Goal: Information Seeking & Learning: Learn about a topic

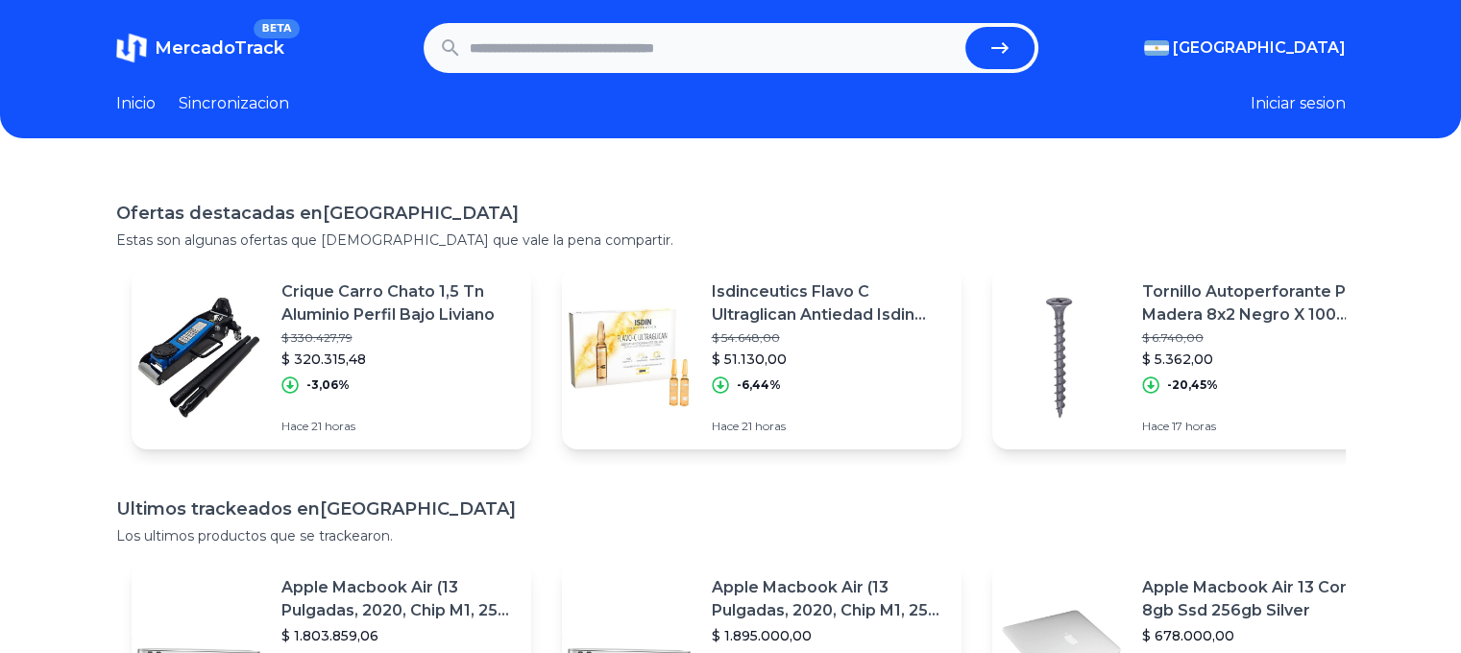
drag, startPoint x: 0, startPoint y: 0, endPoint x: 532, endPoint y: 57, distance: 535.3
click at [532, 57] on input "text" at bounding box center [714, 48] width 488 height 42
paste input "**********"
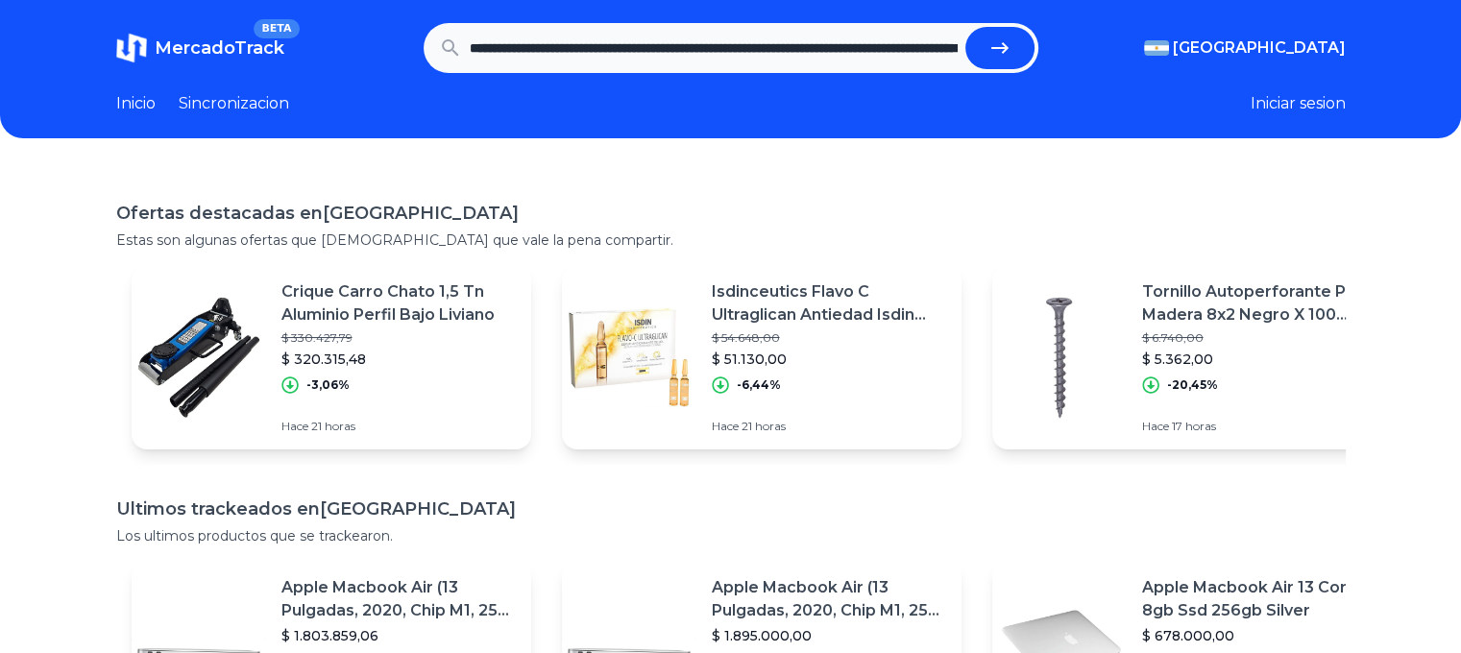
scroll to position [0, 288]
type input "**********"
click at [1007, 66] on button "submit" at bounding box center [1000, 48] width 69 height 42
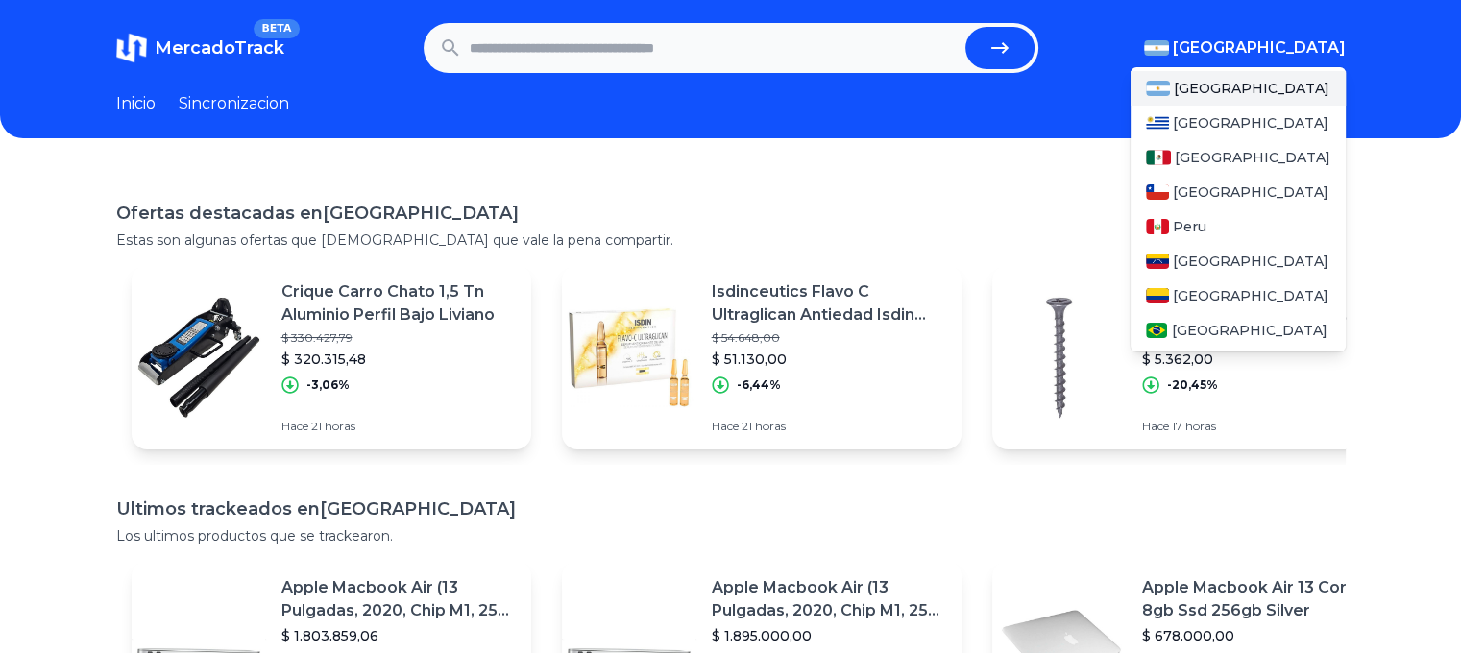
click at [1306, 49] on span "[GEOGRAPHIC_DATA]" at bounding box center [1259, 48] width 173 height 23
click at [1224, 154] on span "[GEOGRAPHIC_DATA]" at bounding box center [1253, 157] width 156 height 19
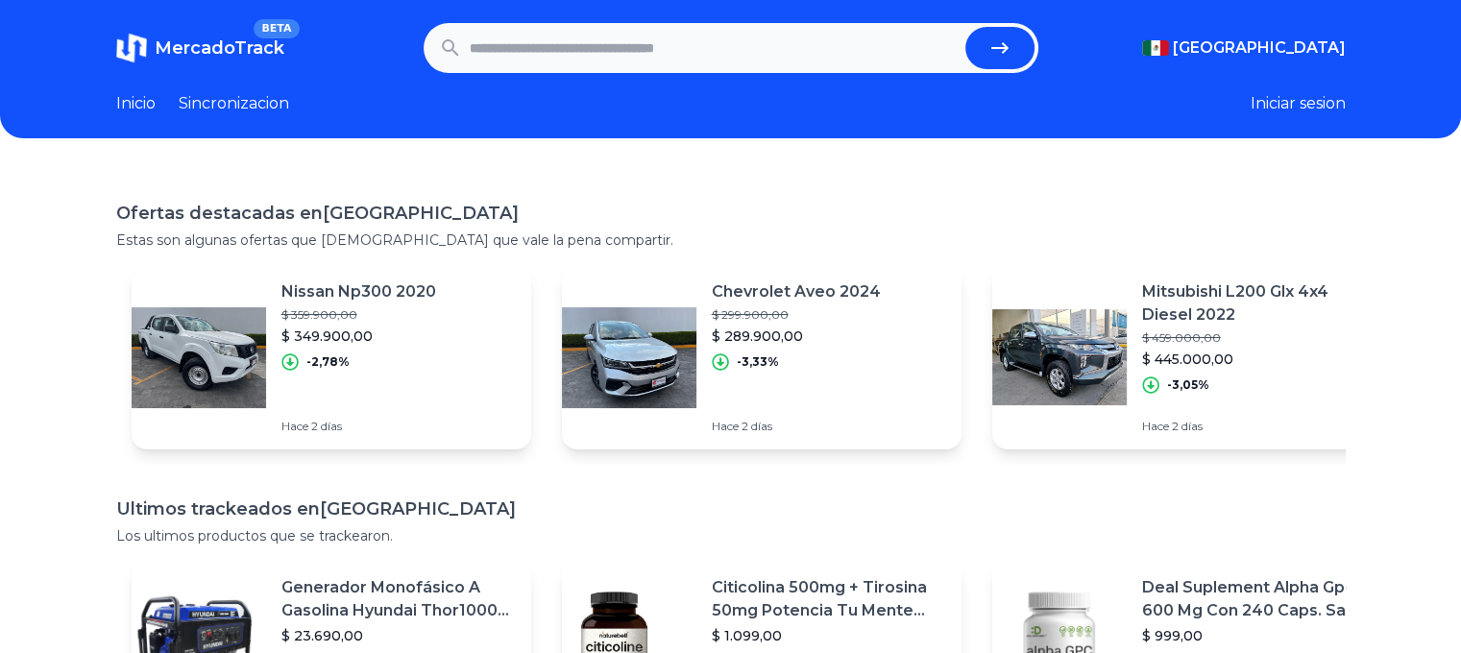
click at [738, 58] on input "text" at bounding box center [714, 48] width 488 height 42
paste input "**********"
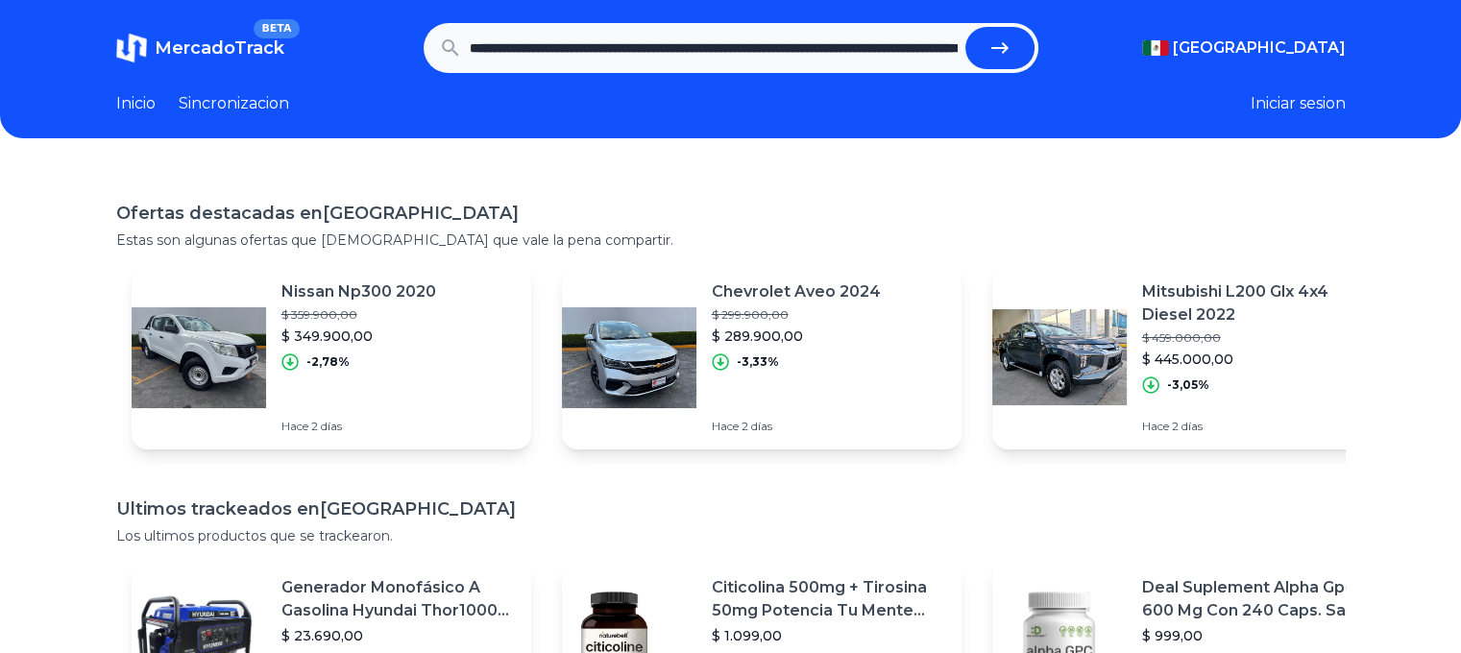
scroll to position [0, 288]
type input "**********"
click at [1000, 49] on icon "submit" at bounding box center [999, 48] width 17 height 12
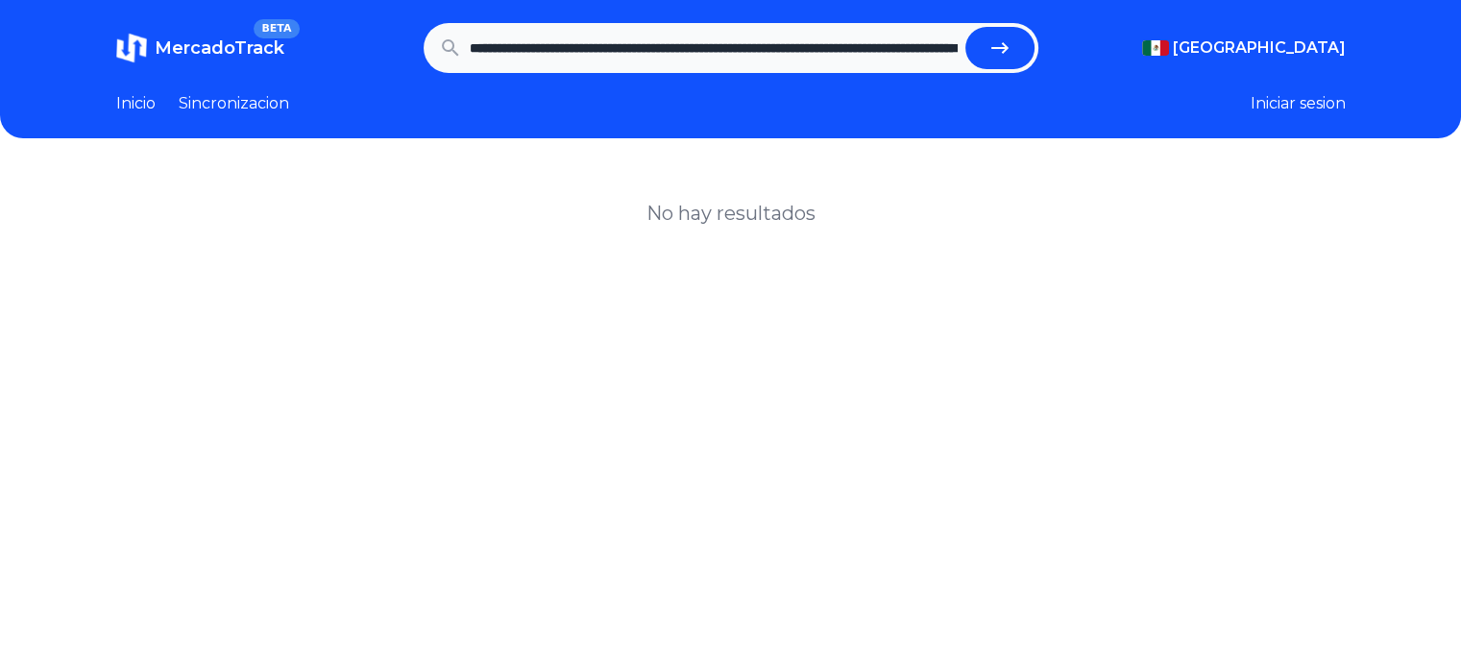
click at [550, 37] on input "**********" at bounding box center [714, 48] width 488 height 42
drag, startPoint x: 477, startPoint y: 46, endPoint x: 1475, endPoint y: 107, distance: 1000.1
click at [1460, 107] on html "**********" at bounding box center [730, 499] width 1461 height 999
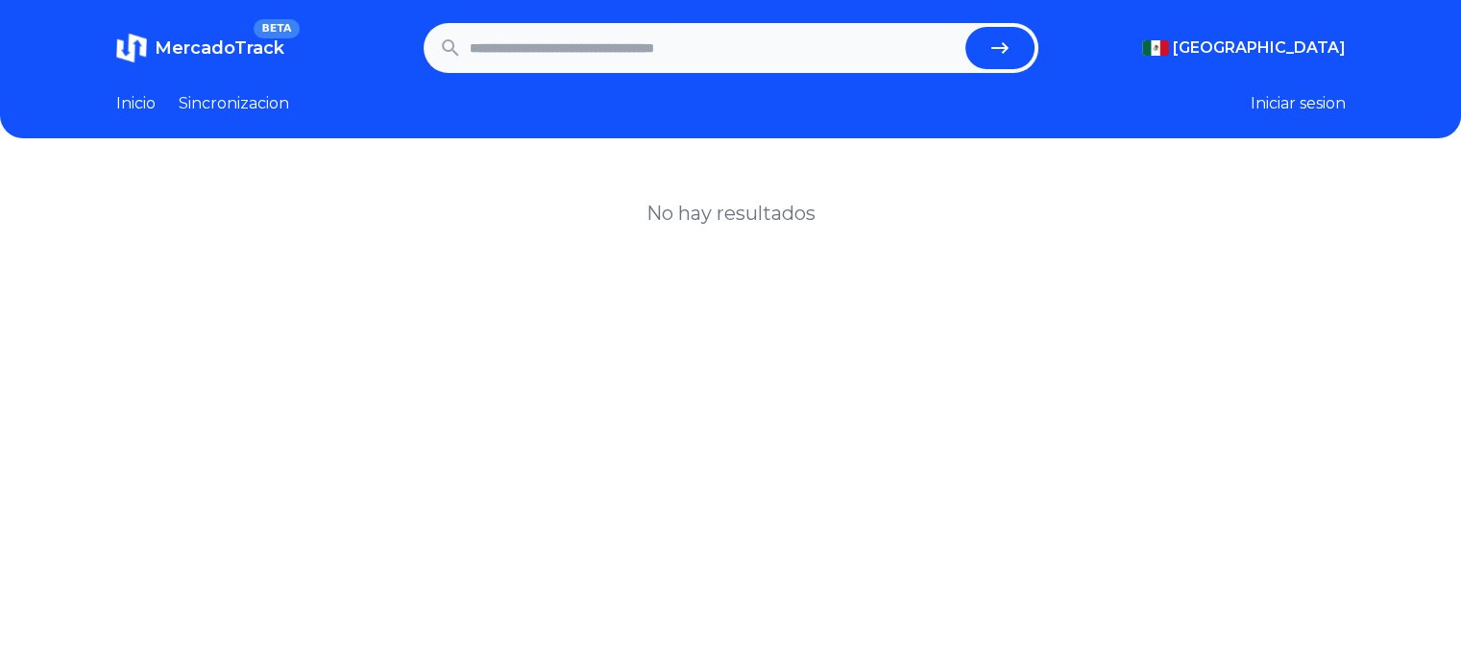
scroll to position [0, 0]
paste input "**********"
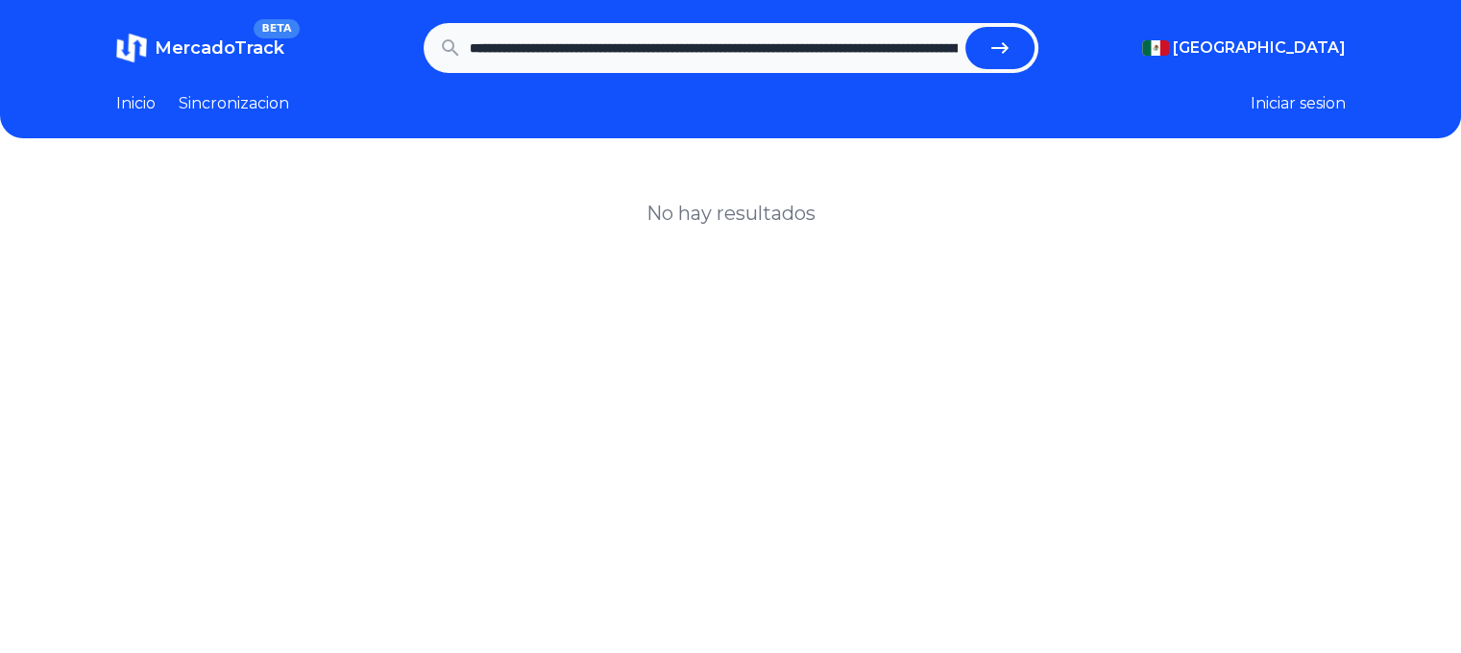
click at [993, 29] on button "submit" at bounding box center [1000, 48] width 69 height 42
type input "**********"
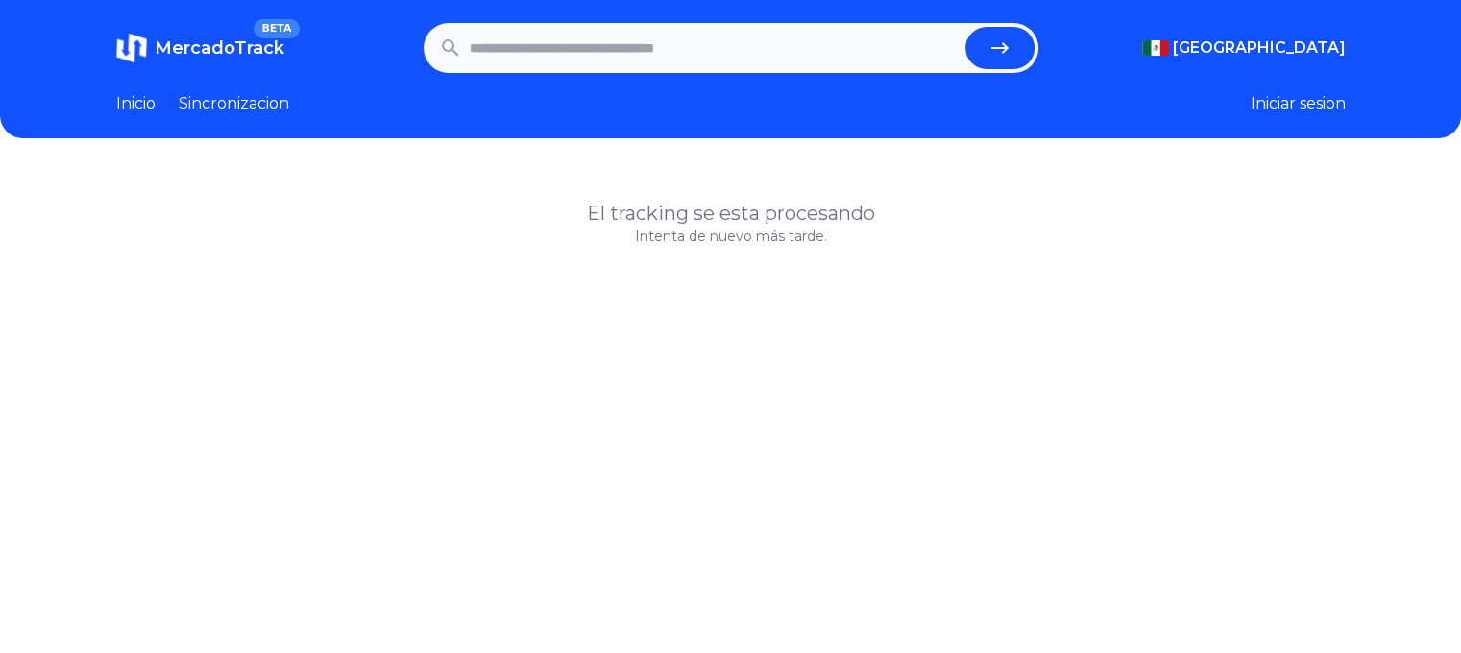
click at [732, 233] on p "Intenta de nuevo más tarde." at bounding box center [731, 236] width 1230 height 19
click at [264, 110] on link "Sincronizacion" at bounding box center [234, 103] width 110 height 23
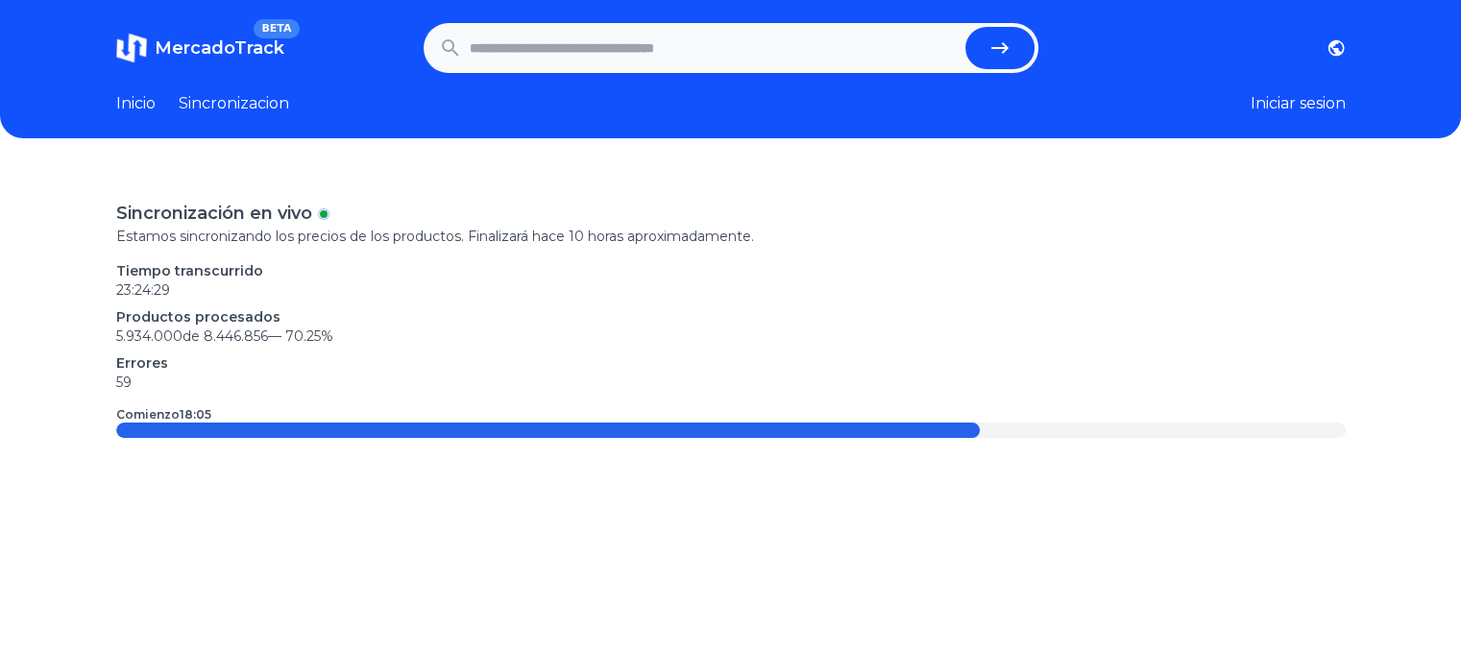
click at [135, 104] on link "Inicio" at bounding box center [135, 103] width 39 height 23
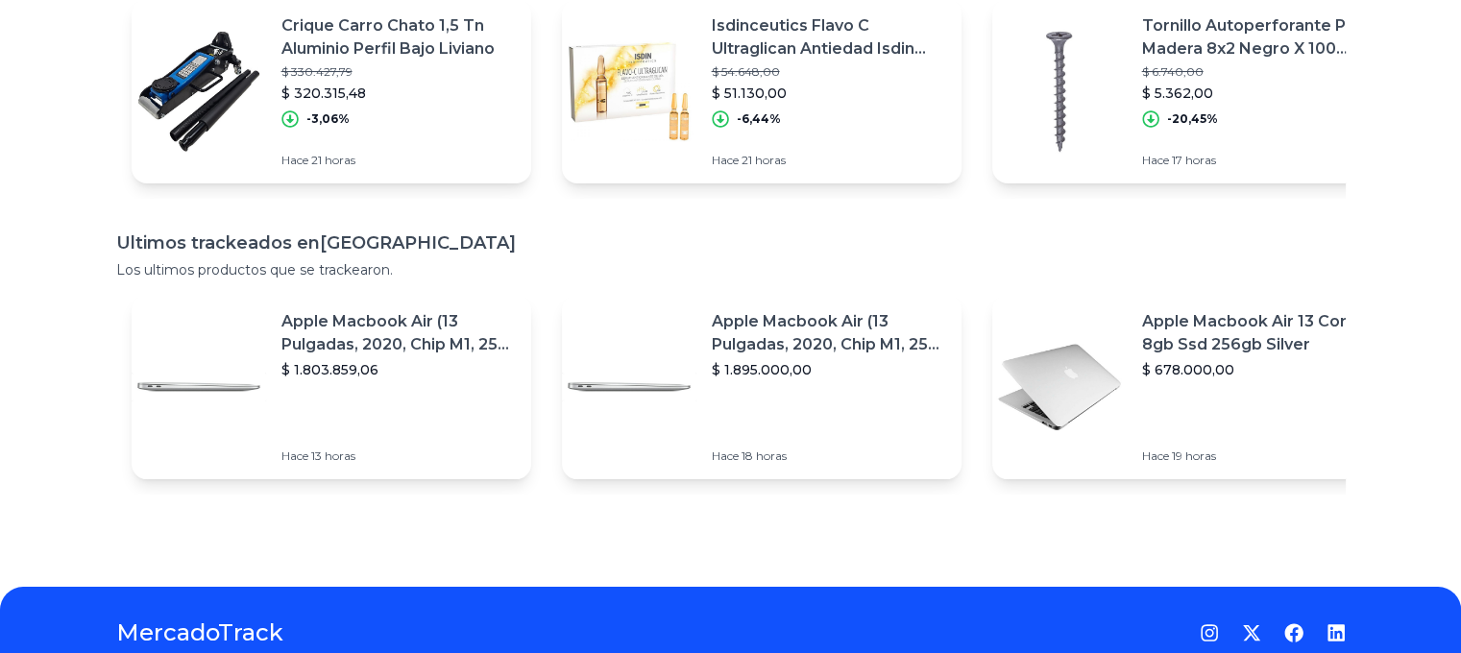
scroll to position [264, 0]
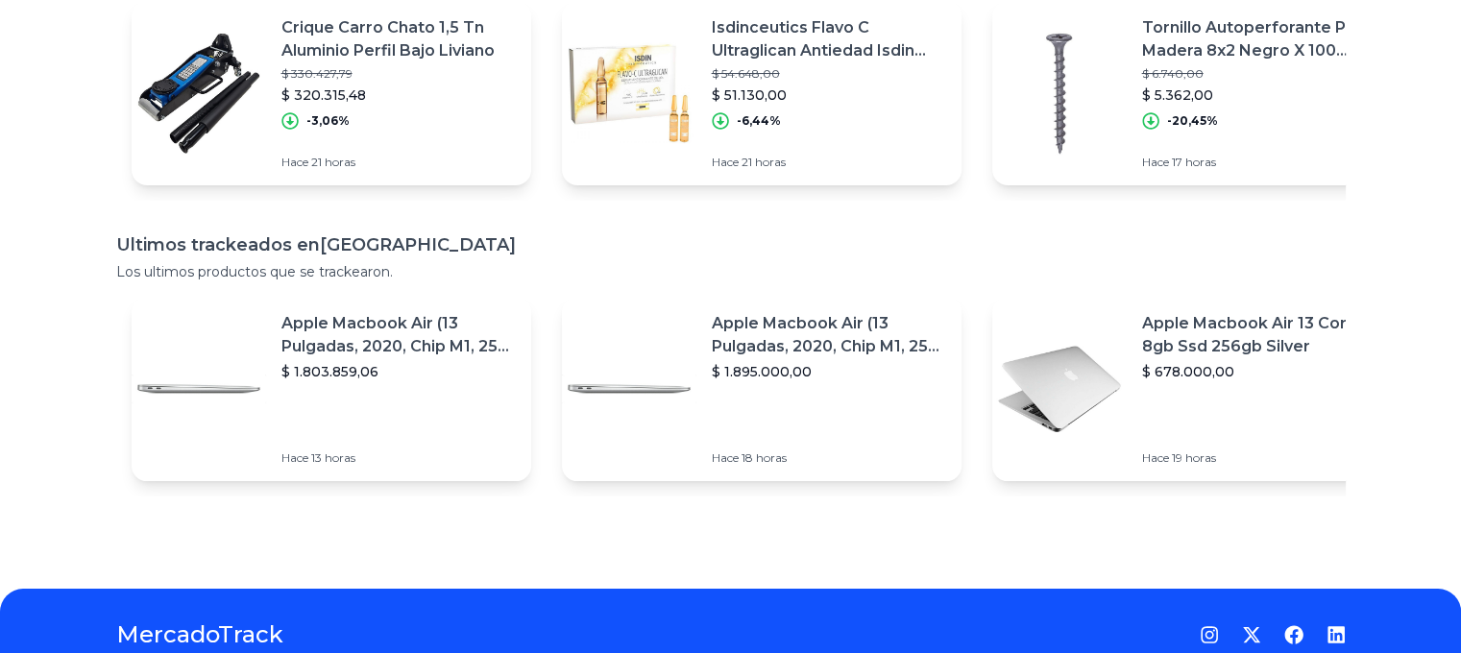
drag, startPoint x: 1242, startPoint y: 405, endPoint x: 1154, endPoint y: 383, distance: 91.1
click at [1154, 383] on div "Apple Macbook Air 13 Core I5 8gb Ssd 256gb Silver $ 678.000,00 Hace 19 horas" at bounding box center [1267, 389] width 250 height 184
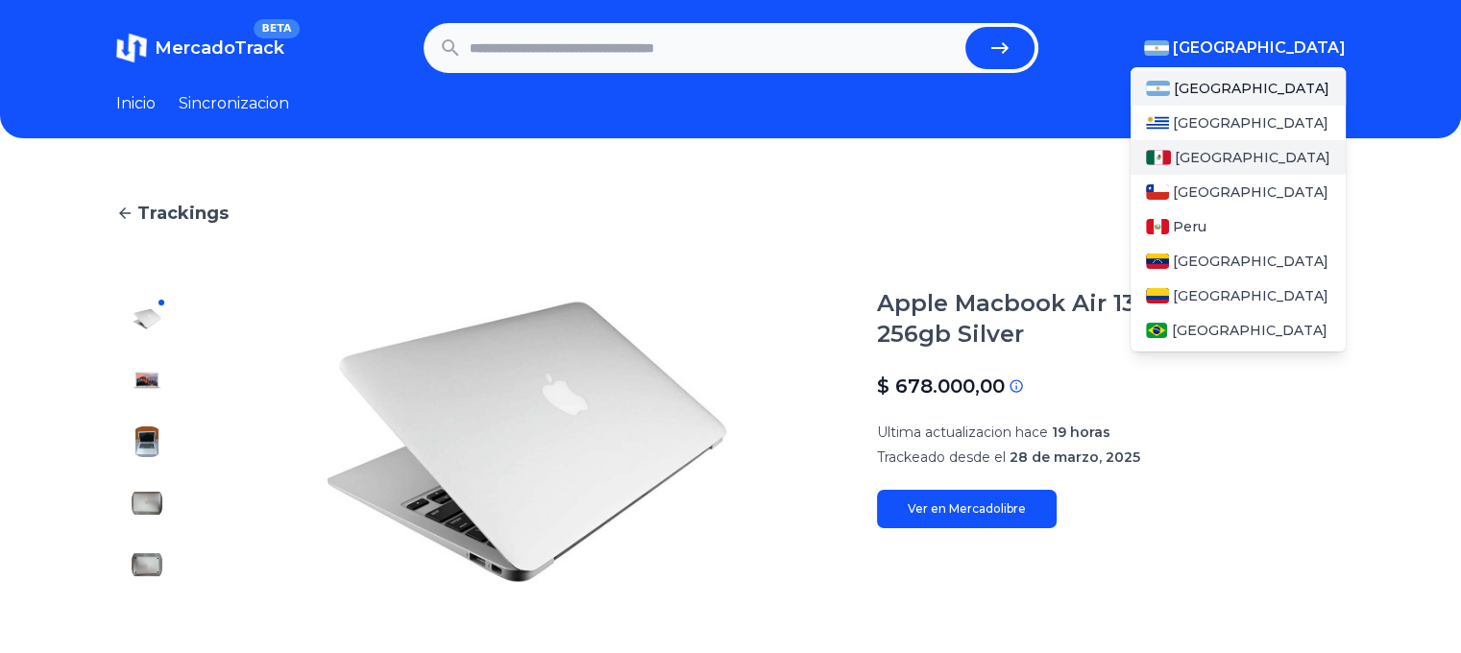
click at [1195, 165] on span "[GEOGRAPHIC_DATA]" at bounding box center [1253, 157] width 156 height 19
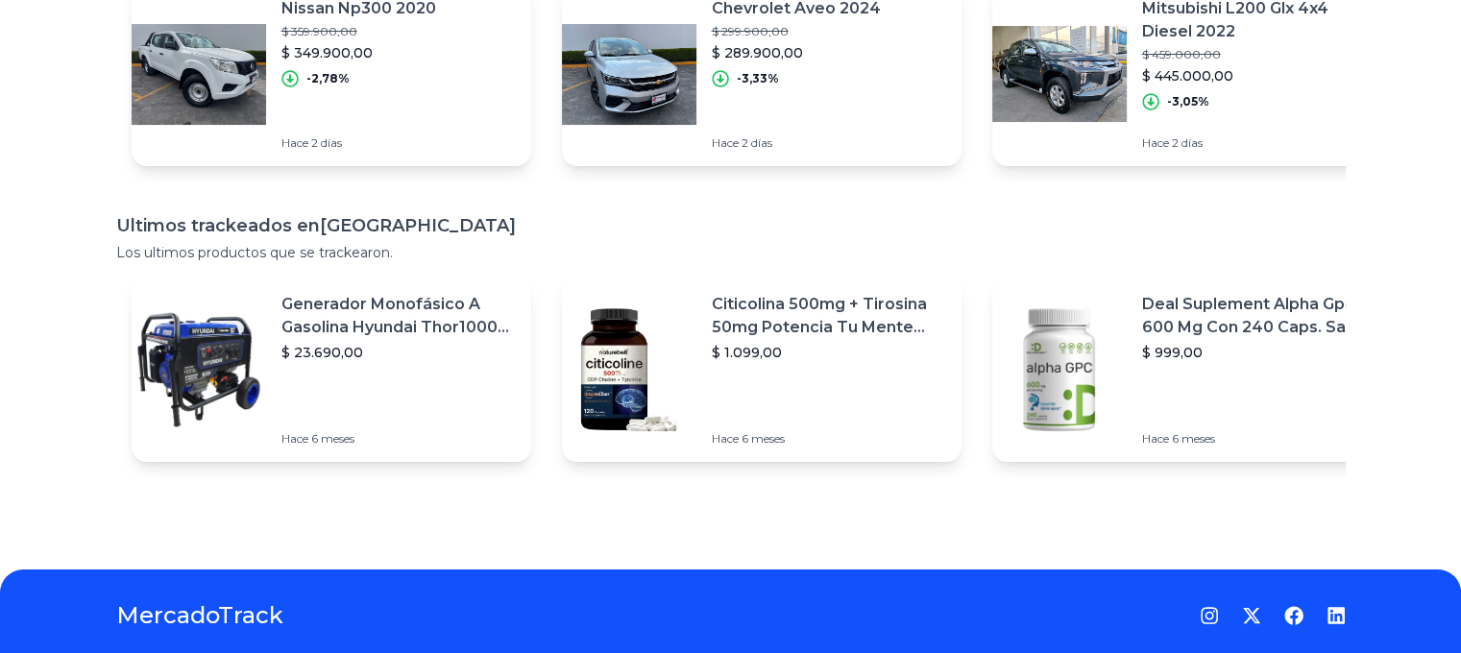
scroll to position [288, 0]
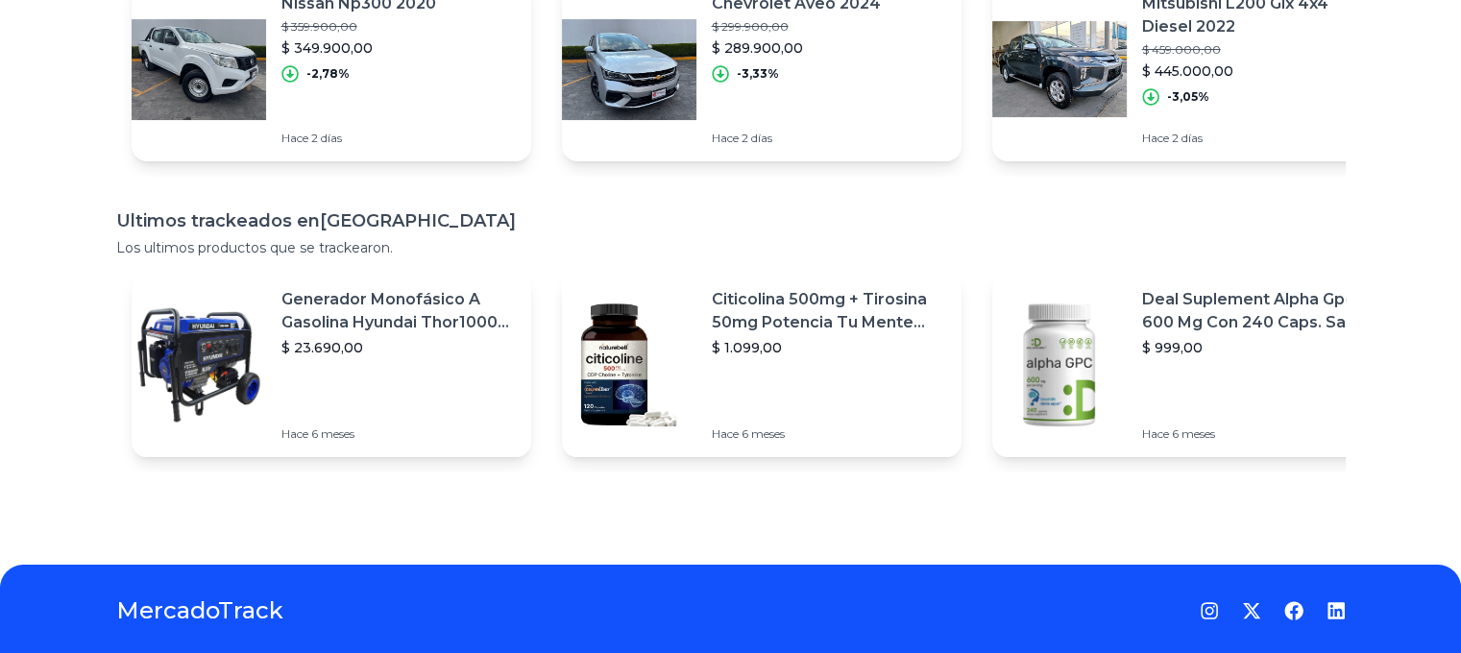
click at [1050, 485] on div "Ofertas destacadas en Mexico Estas son algunas ofertas que creemos que vale la …" at bounding box center [730, 207] width 1461 height 653
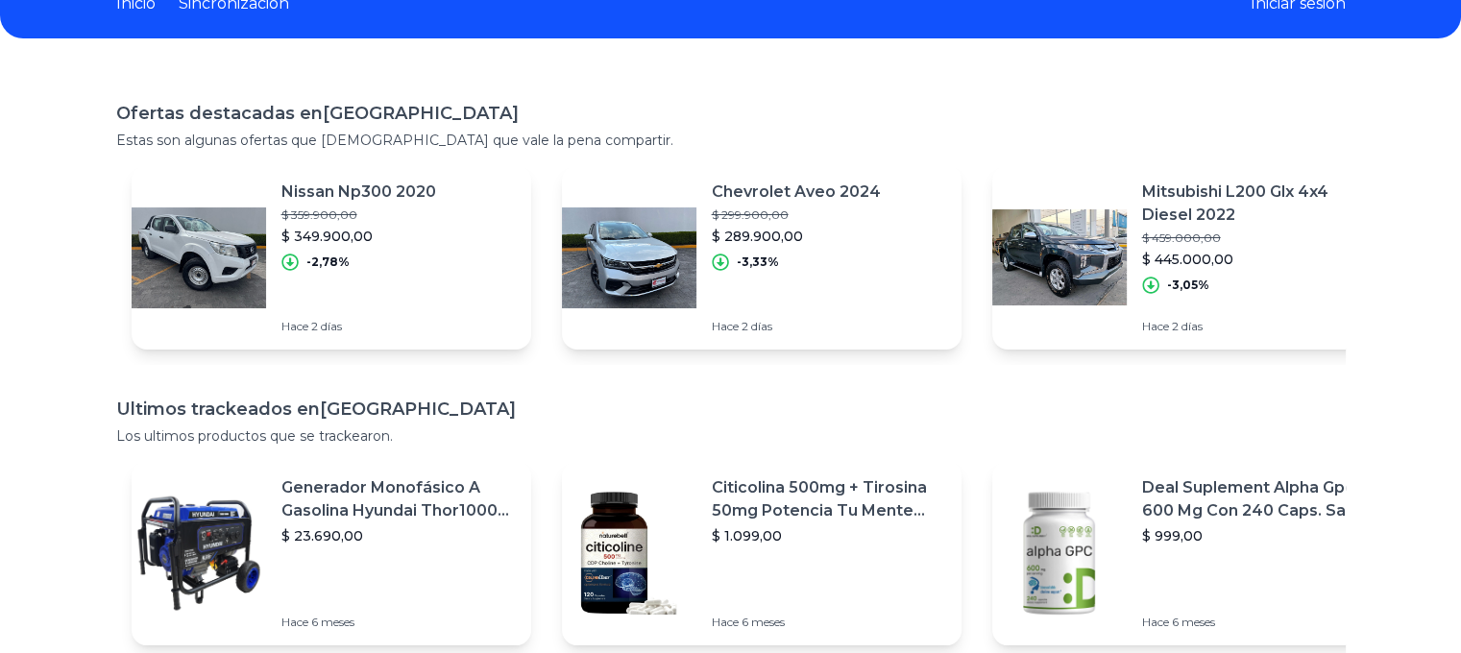
scroll to position [96, 0]
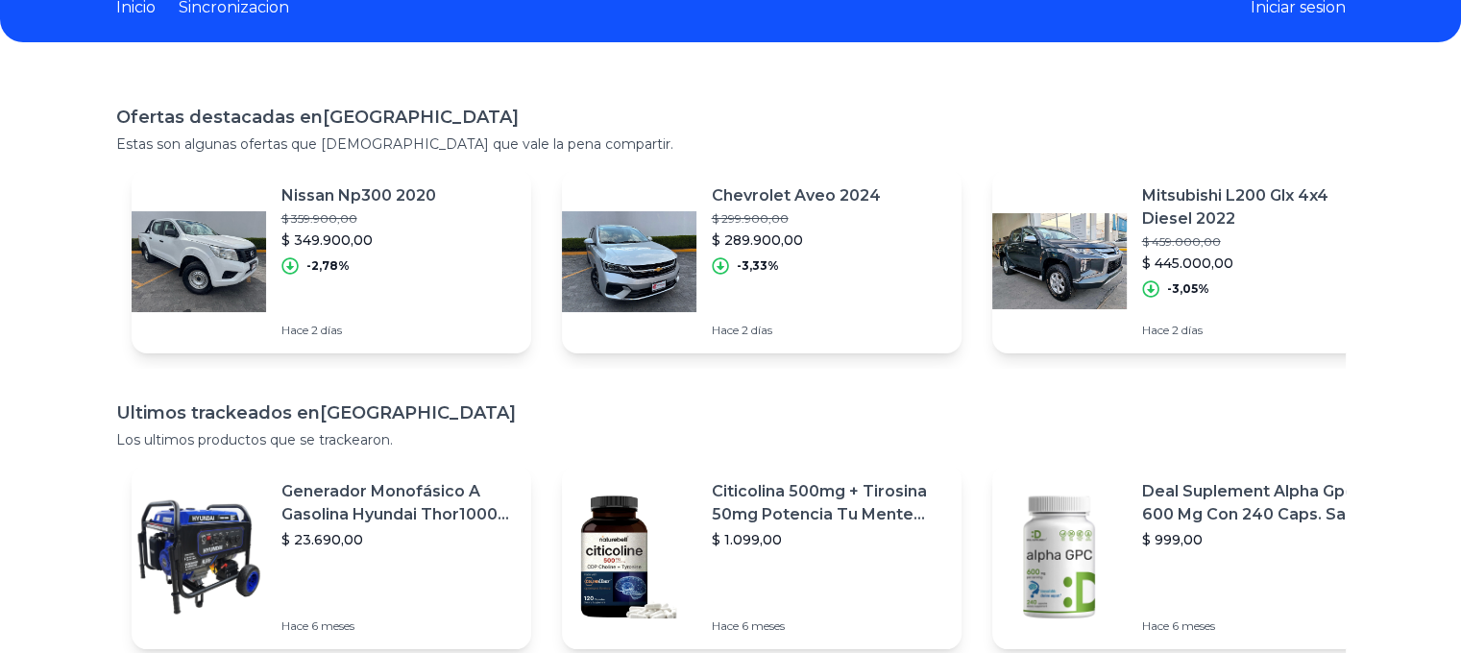
click at [773, 284] on div "Chevrolet Aveo 2024 $ 299.900,00 $ 289.900,00 -3,33% Hace 2 días" at bounding box center [804, 261] width 184 height 184
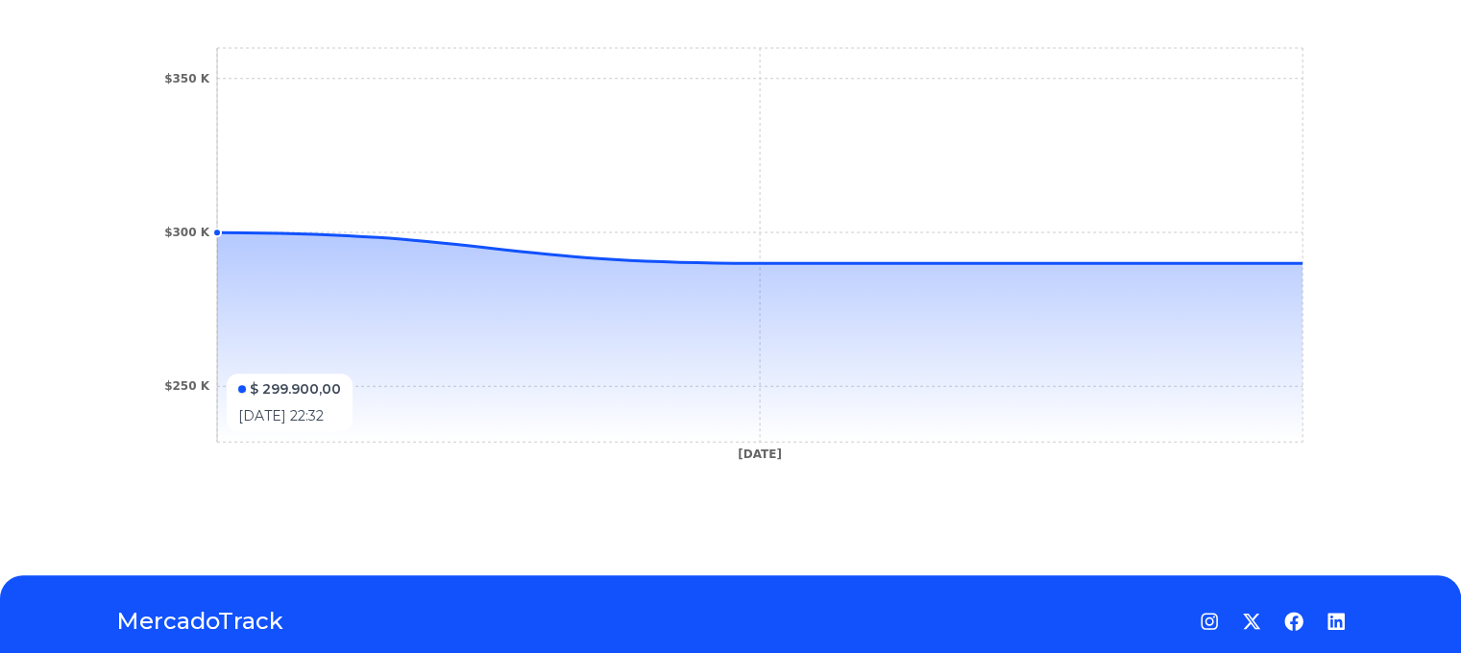
scroll to position [691, 14]
drag, startPoint x: 469, startPoint y: 441, endPoint x: 570, endPoint y: 458, distance: 102.4
click at [557, 456] on icon "28 Mar 25 $250 K $300 K $350 K" at bounding box center [731, 259] width 1153 height 432
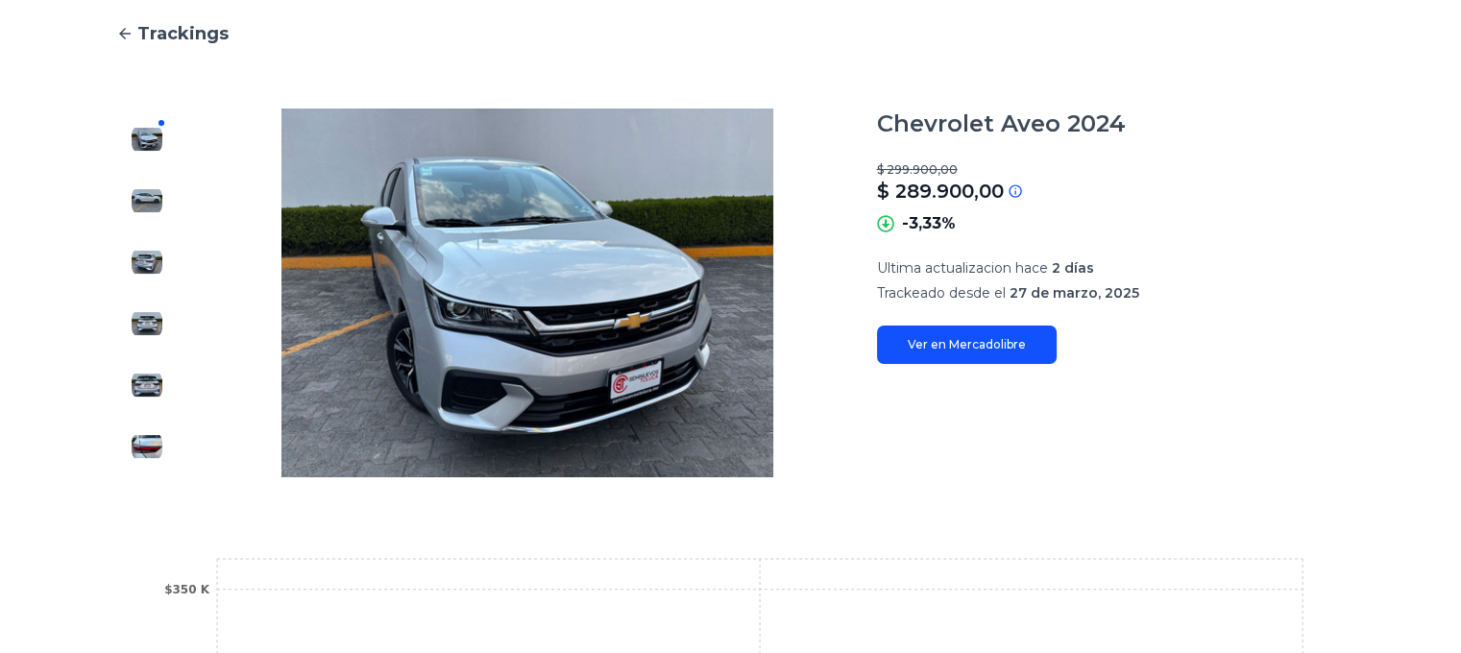
scroll to position [0, 0]
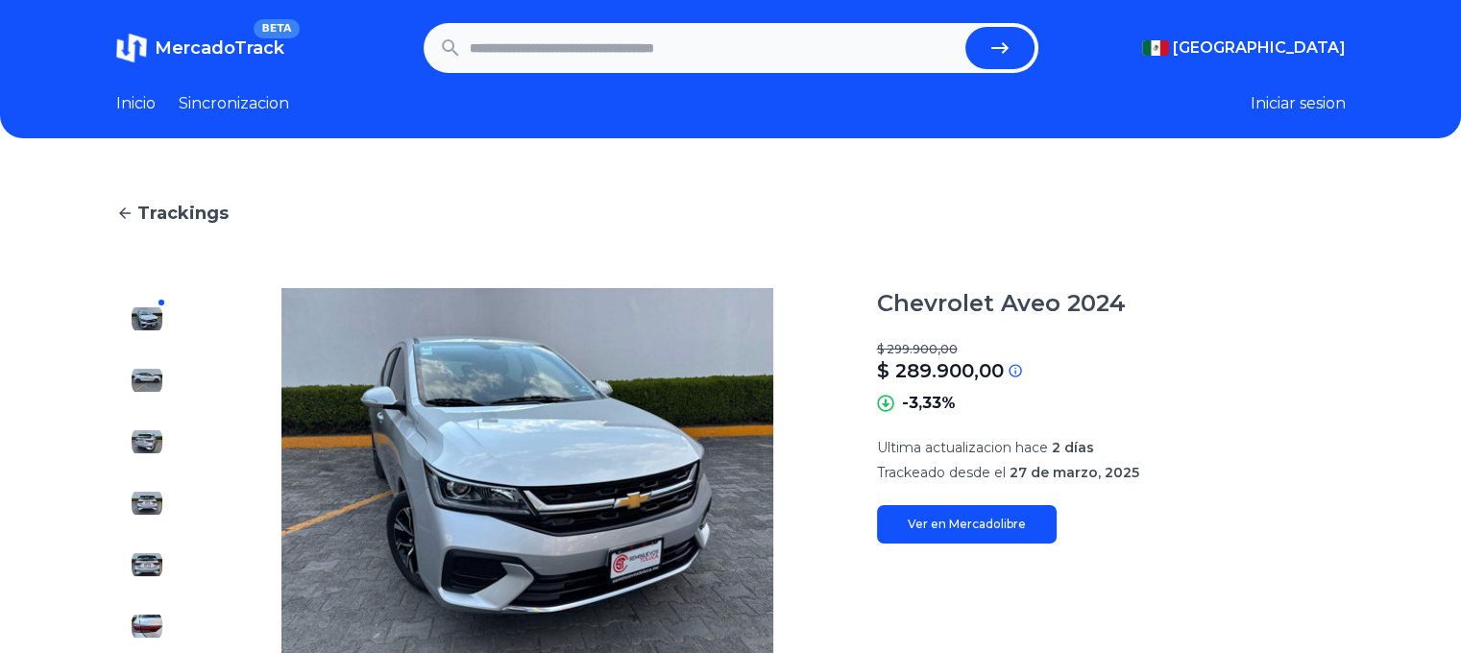
click at [152, 373] on img at bounding box center [147, 380] width 31 height 31
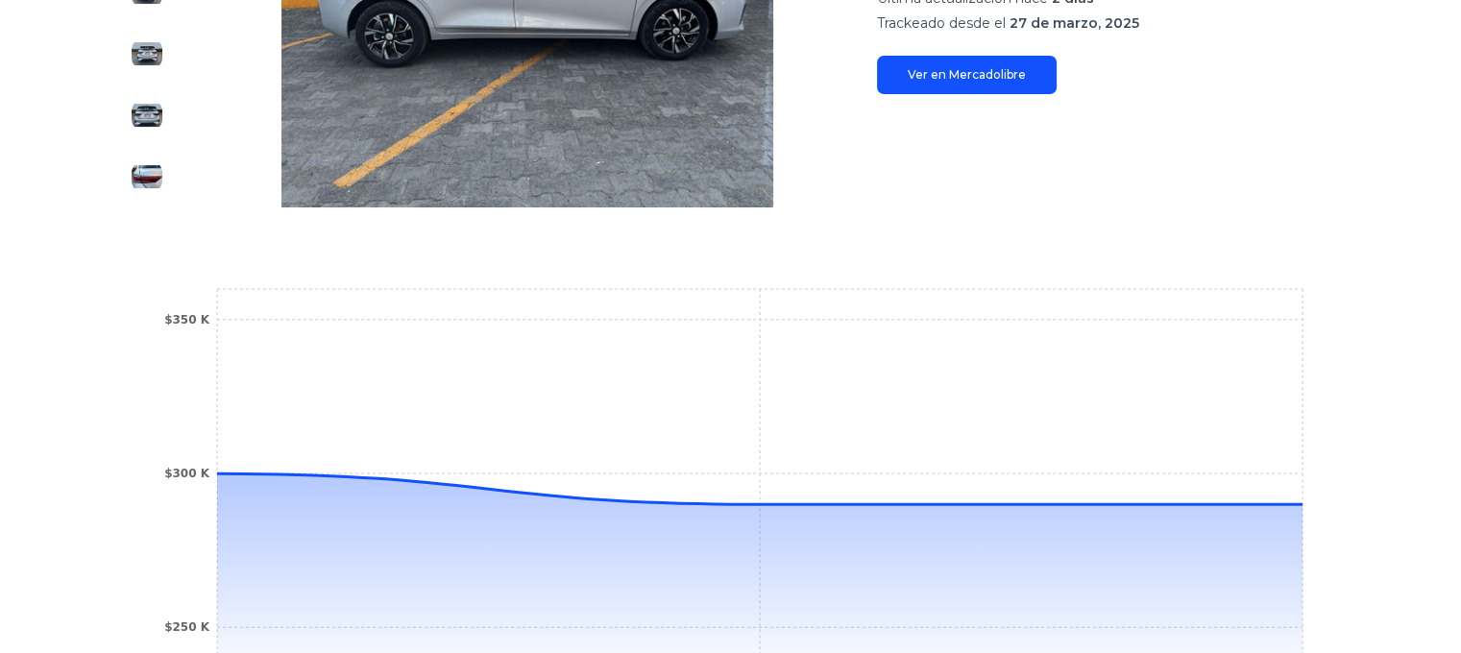
scroll to position [430, 14]
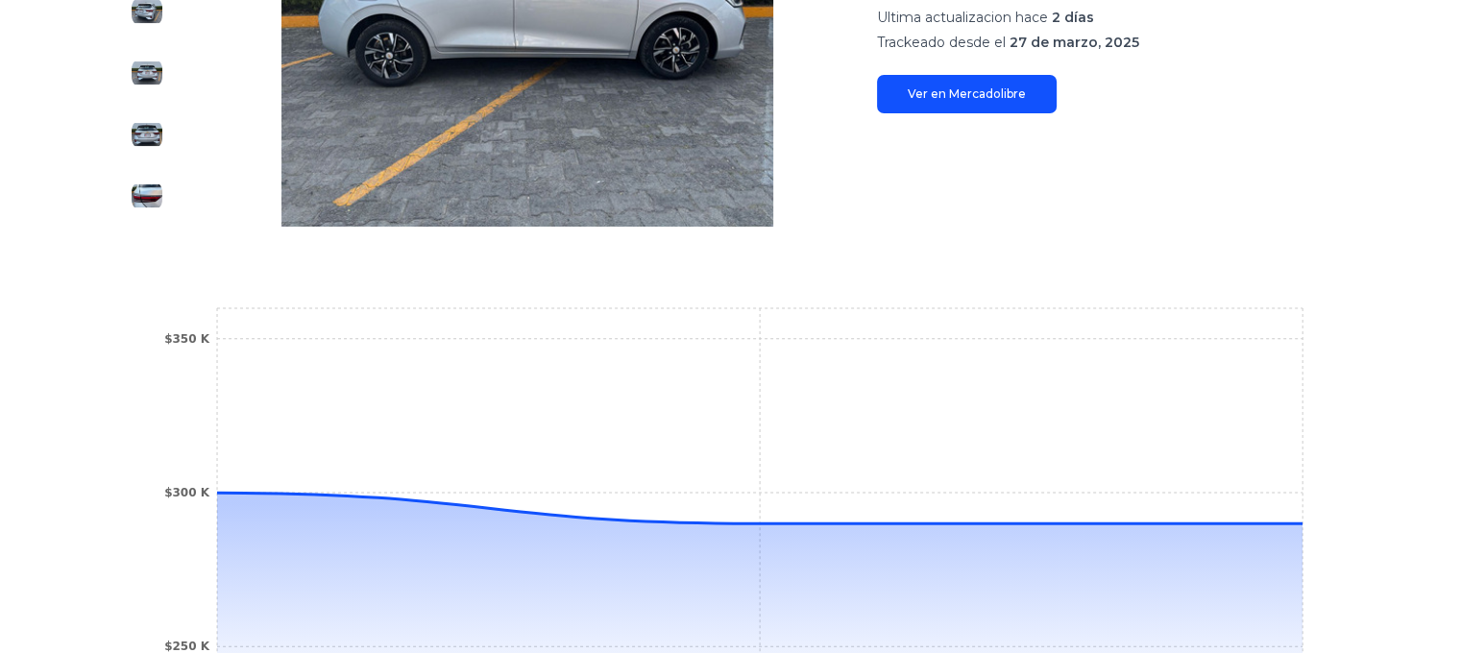
click at [182, 369] on icon "28 Mar 25 $250 K $300 K $350 K" at bounding box center [731, 520] width 1153 height 432
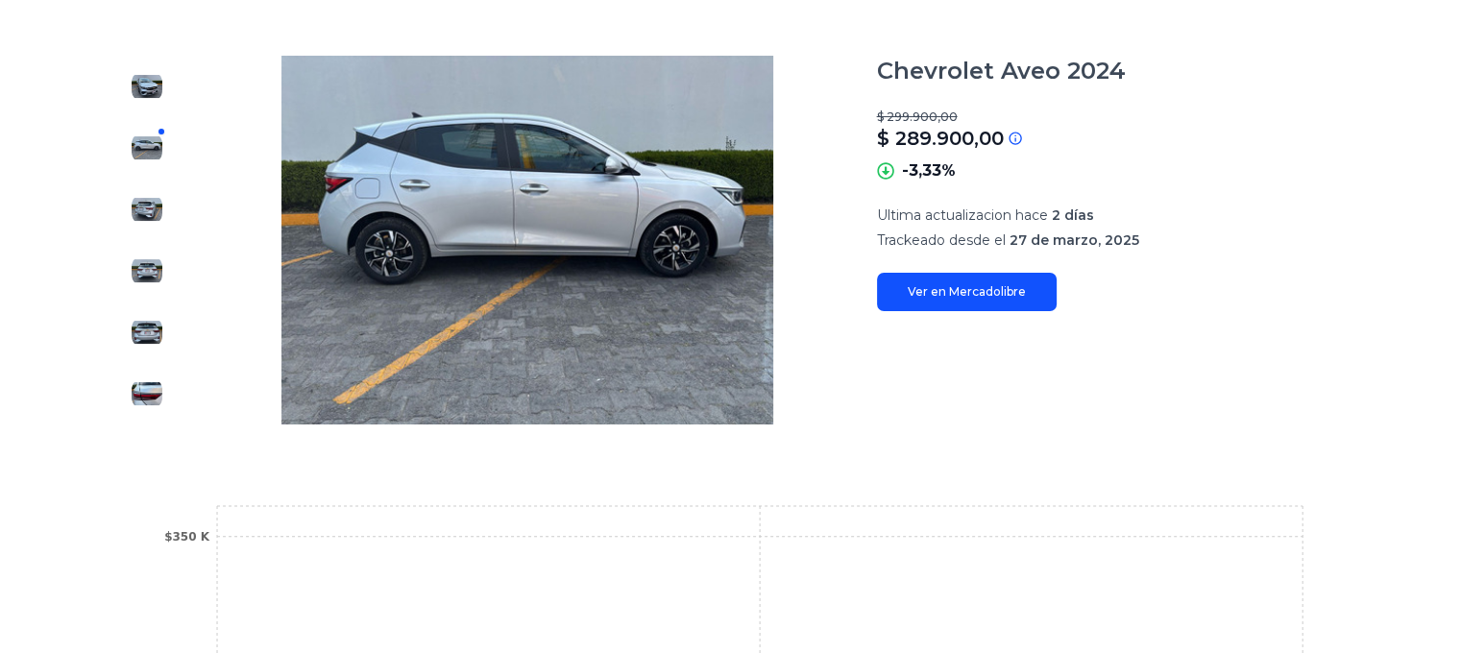
scroll to position [231, 0]
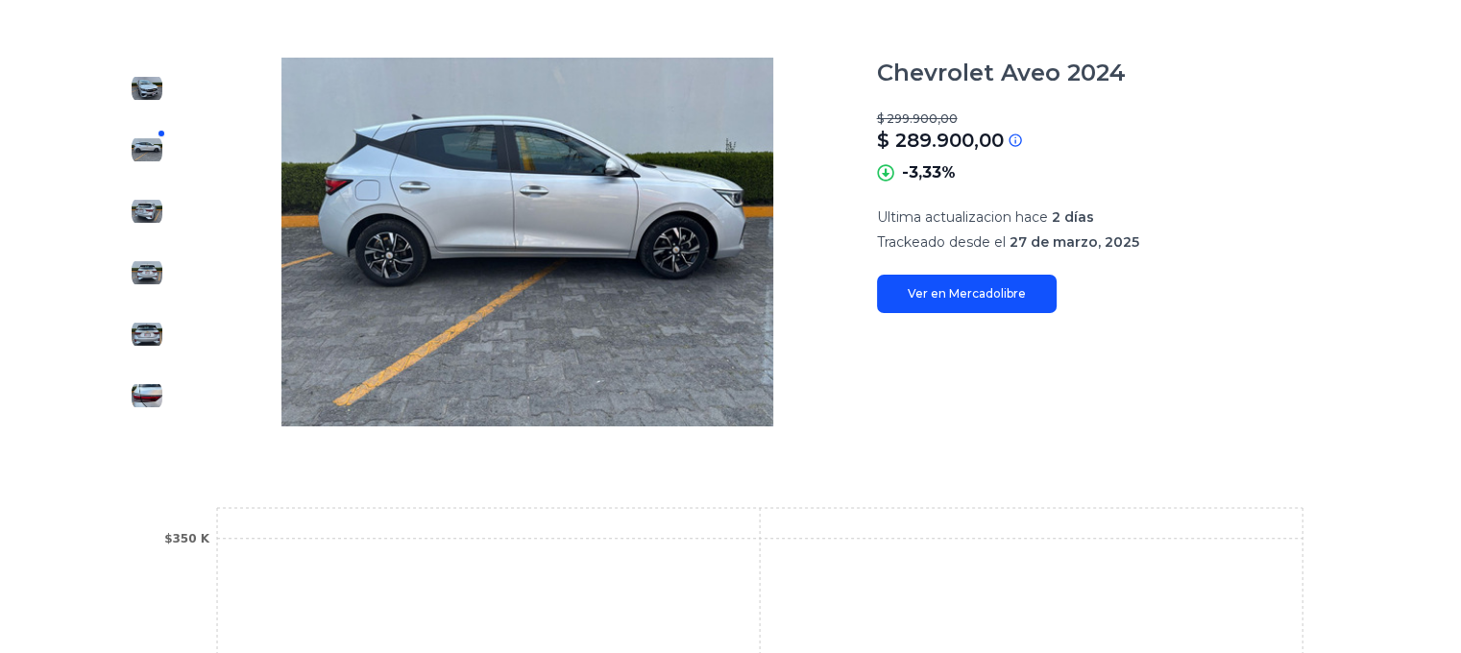
drag, startPoint x: 1276, startPoint y: 391, endPoint x: 1298, endPoint y: 386, distance: 22.6
drag, startPoint x: 1298, startPoint y: 386, endPoint x: 1267, endPoint y: 379, distance: 31.5
drag, startPoint x: 1267, startPoint y: 379, endPoint x: 1345, endPoint y: 490, distance: 135.1
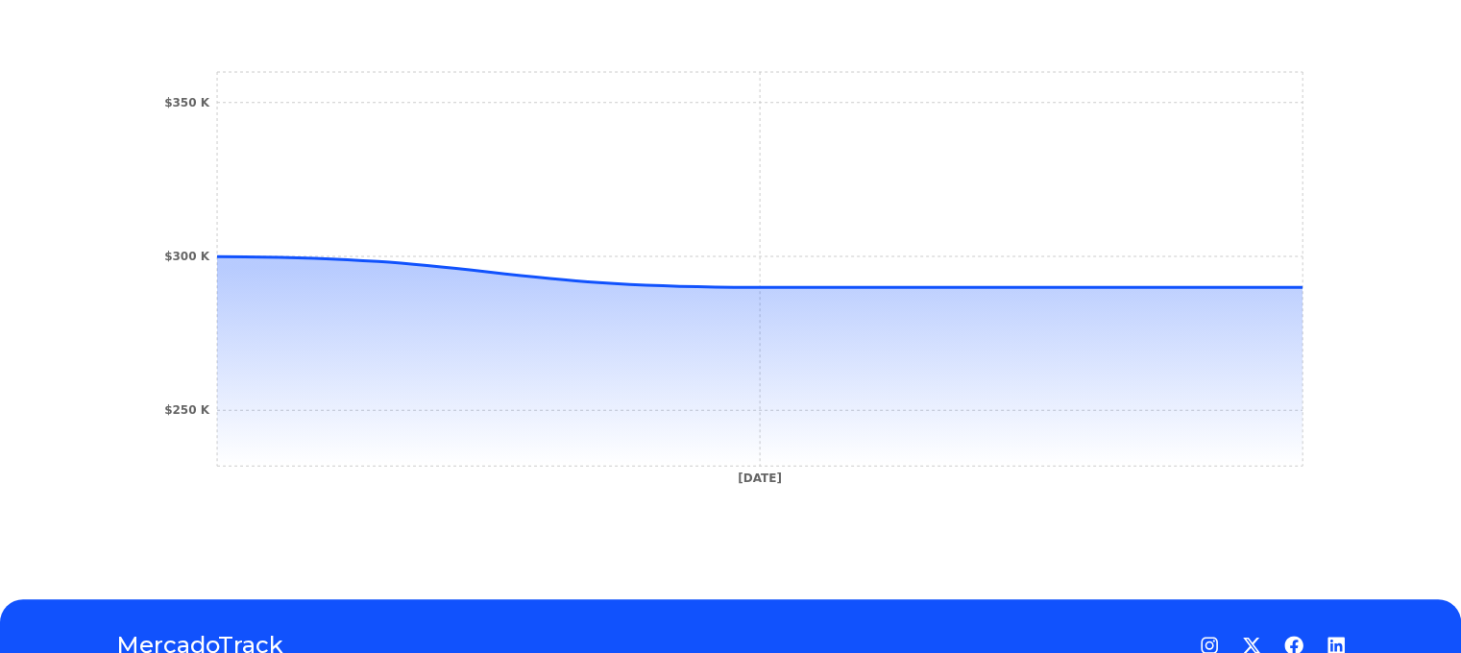
scroll to position [663, 0]
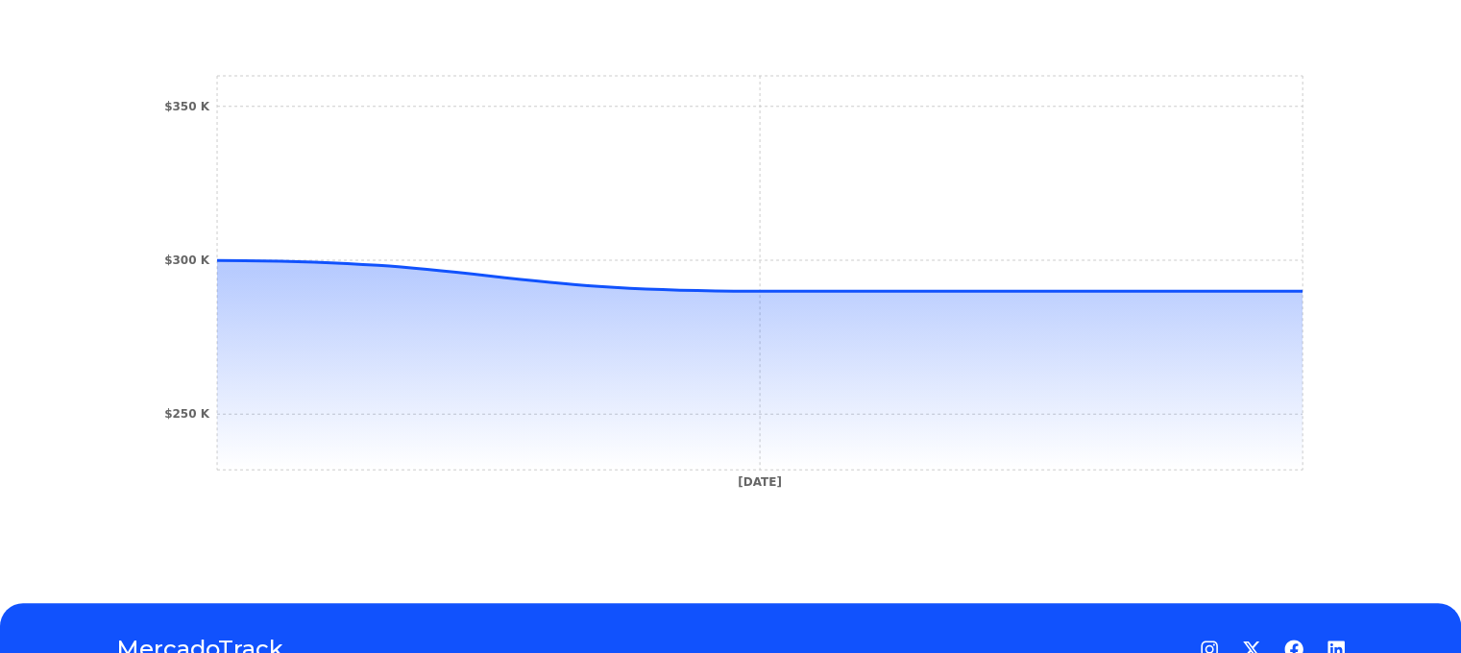
click at [1308, 291] on icon "28 Mar 25 $250 K $300 K $350 K" at bounding box center [731, 287] width 1153 height 432
click at [268, 234] on icon "28 Mar 25 $250 K $300 K $350 K" at bounding box center [731, 287] width 1153 height 432
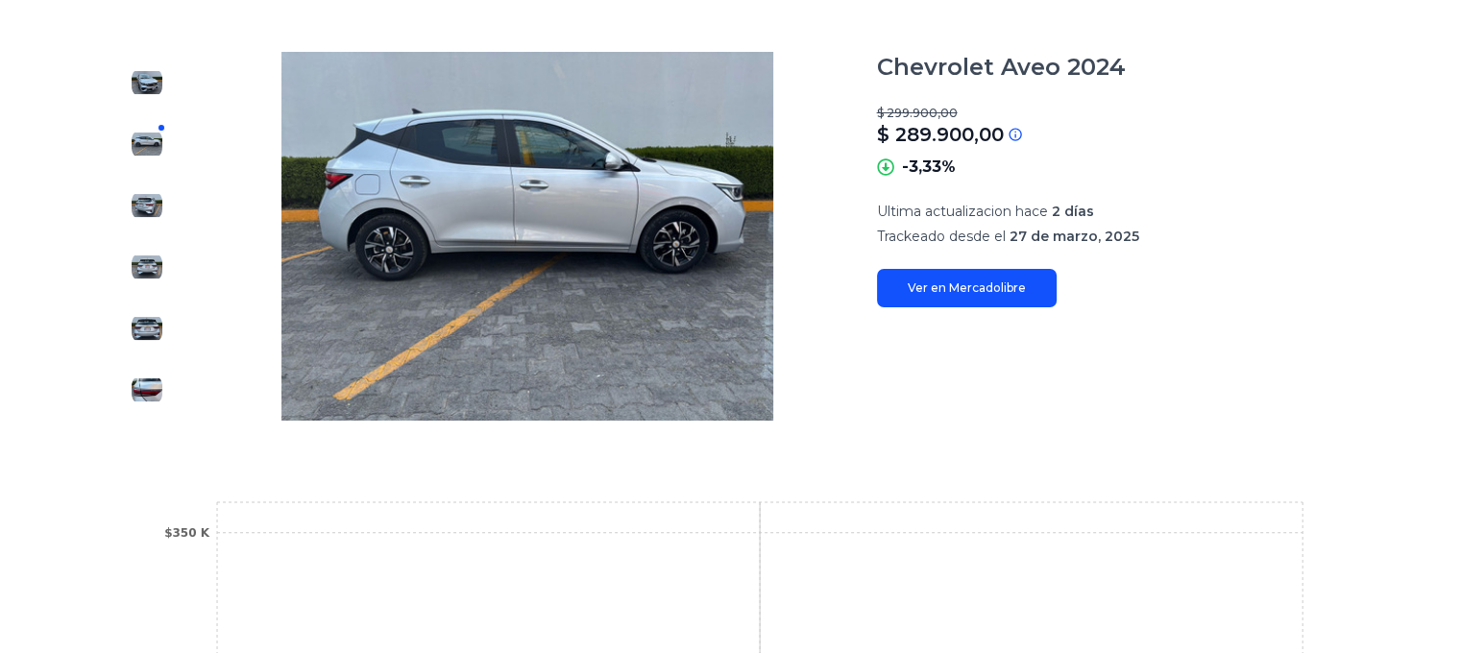
scroll to position [0, 14]
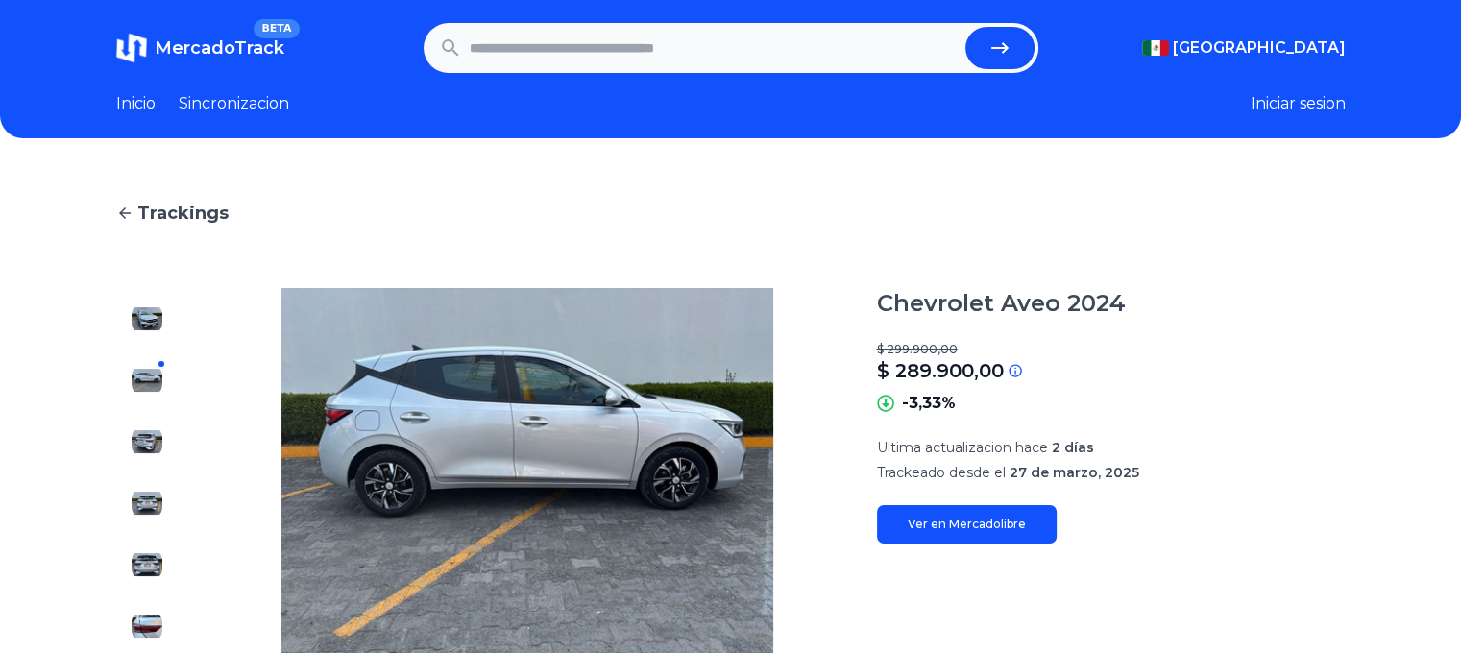
click at [568, 42] on input "text" at bounding box center [714, 48] width 488 height 42
type input "**********"
click at [966, 27] on button "submit" at bounding box center [1000, 48] width 69 height 42
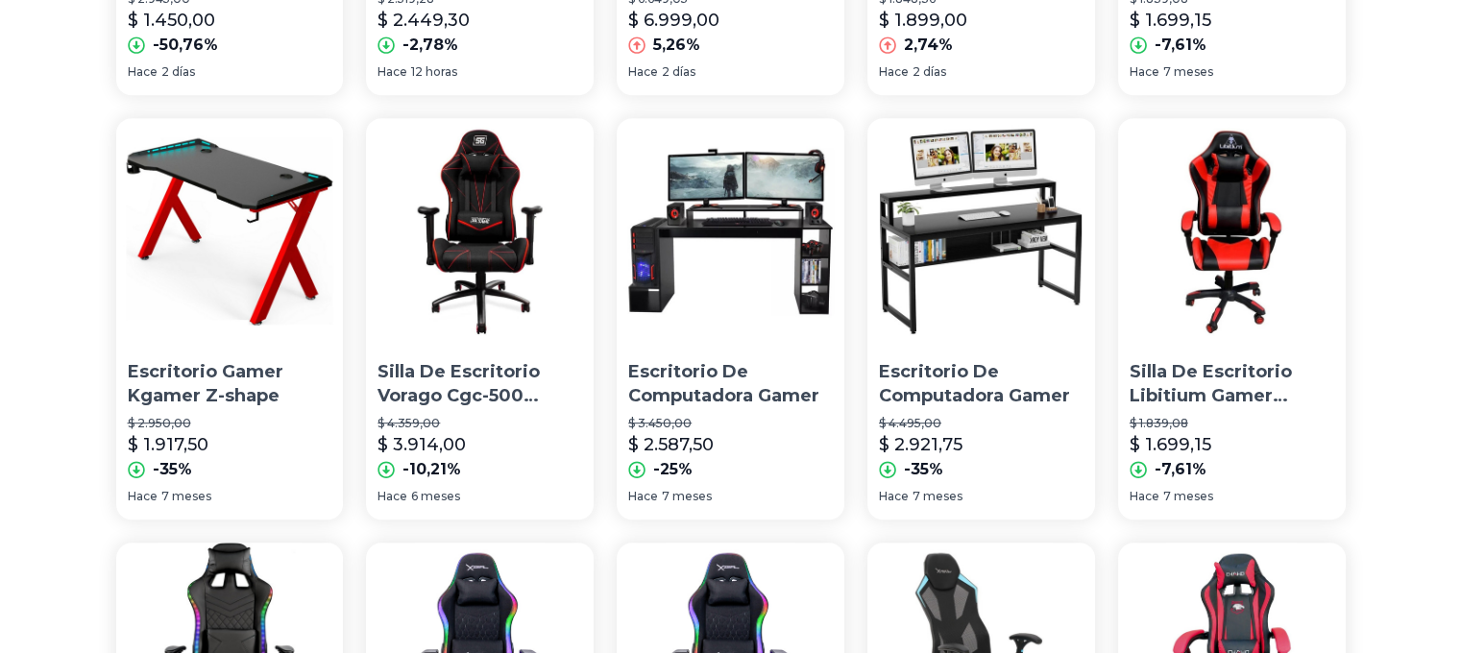
scroll to position [1523, 0]
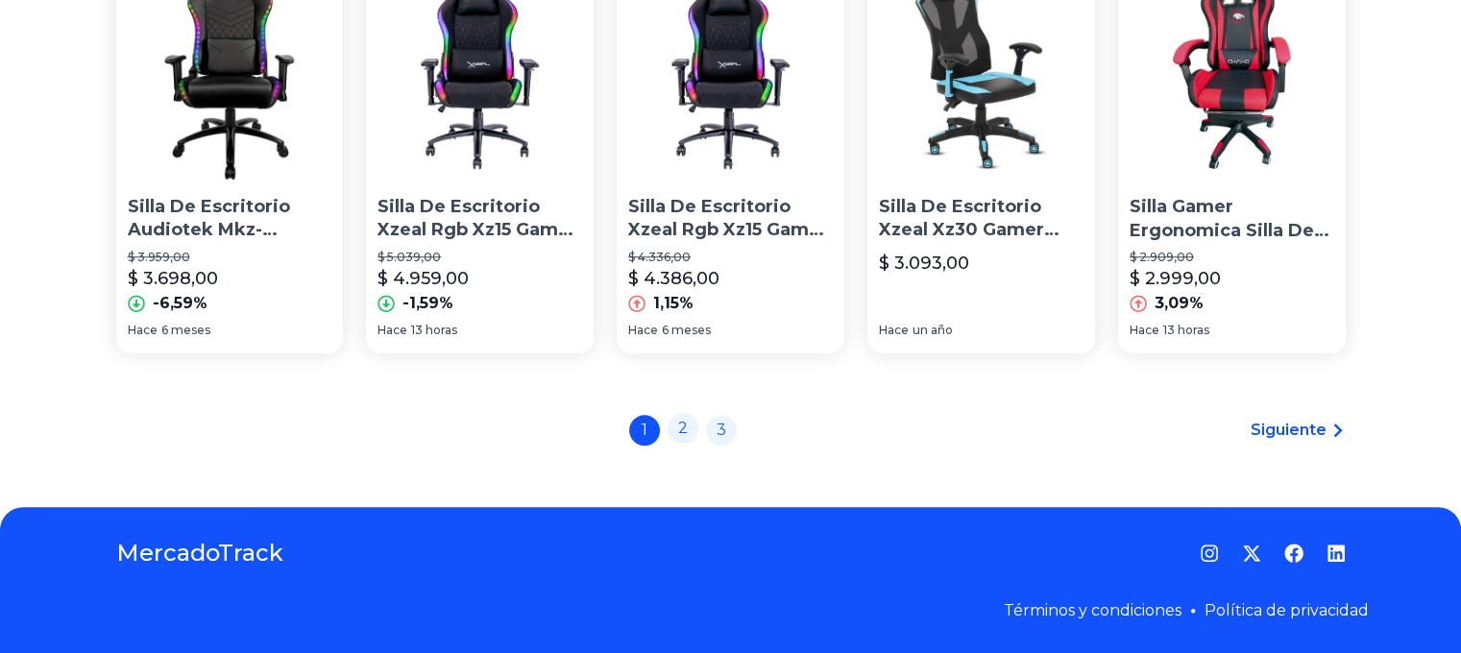
drag, startPoint x: 1064, startPoint y: 510, endPoint x: 692, endPoint y: 426, distance: 381.3
click at [692, 426] on link "2" at bounding box center [683, 428] width 31 height 31
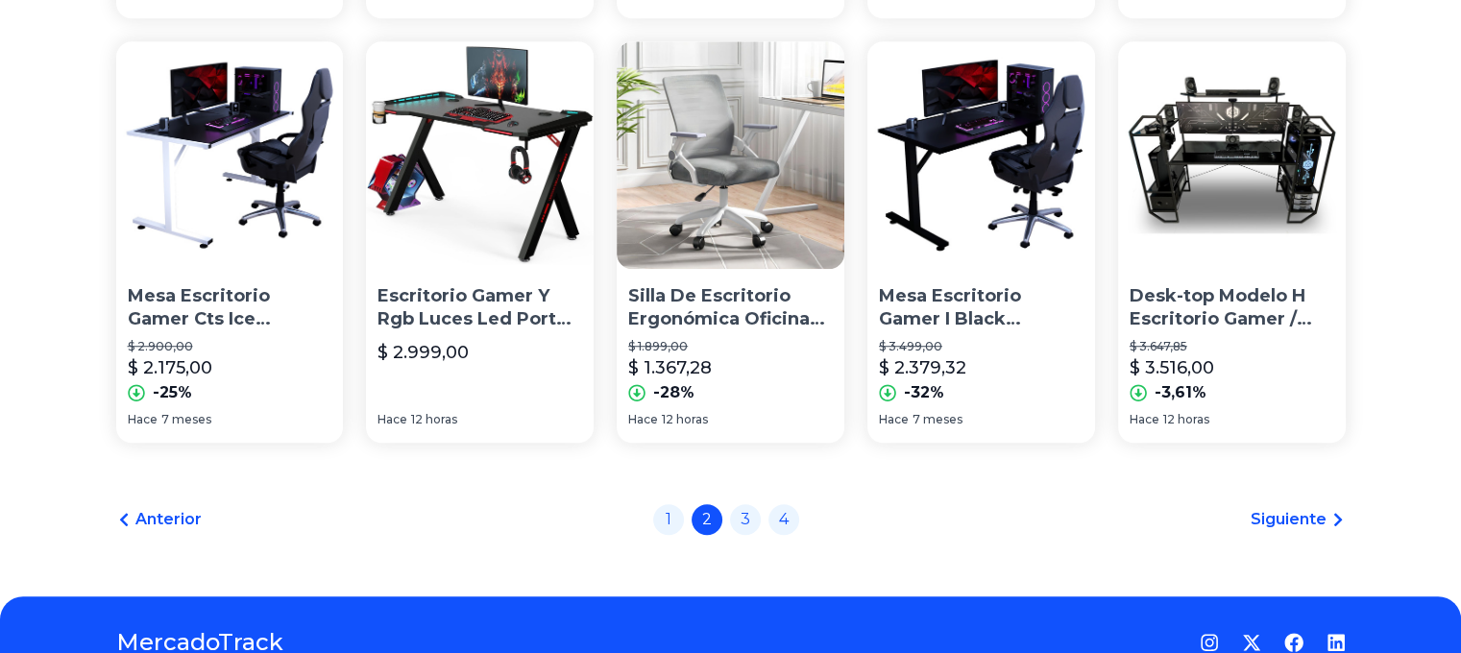
scroll to position [1429, 0]
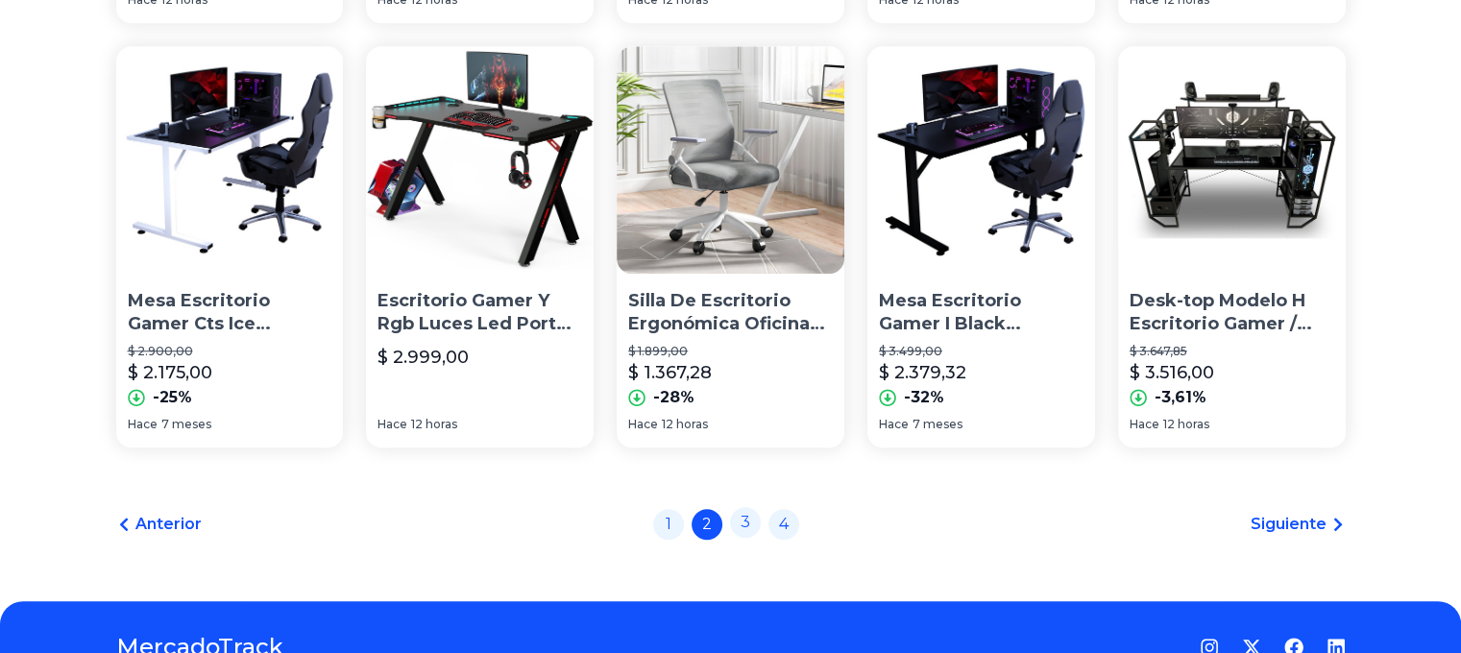
click at [753, 522] on link "3" at bounding box center [745, 522] width 31 height 31
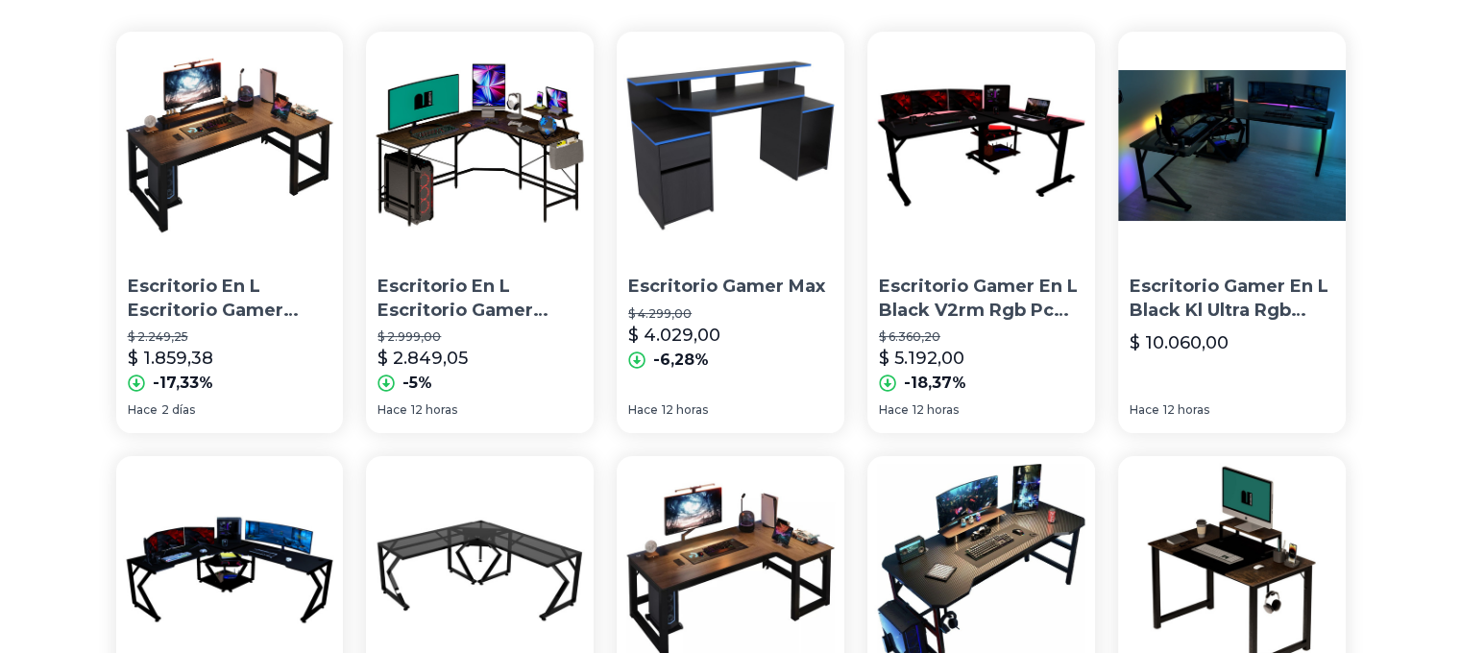
scroll to position [158, 0]
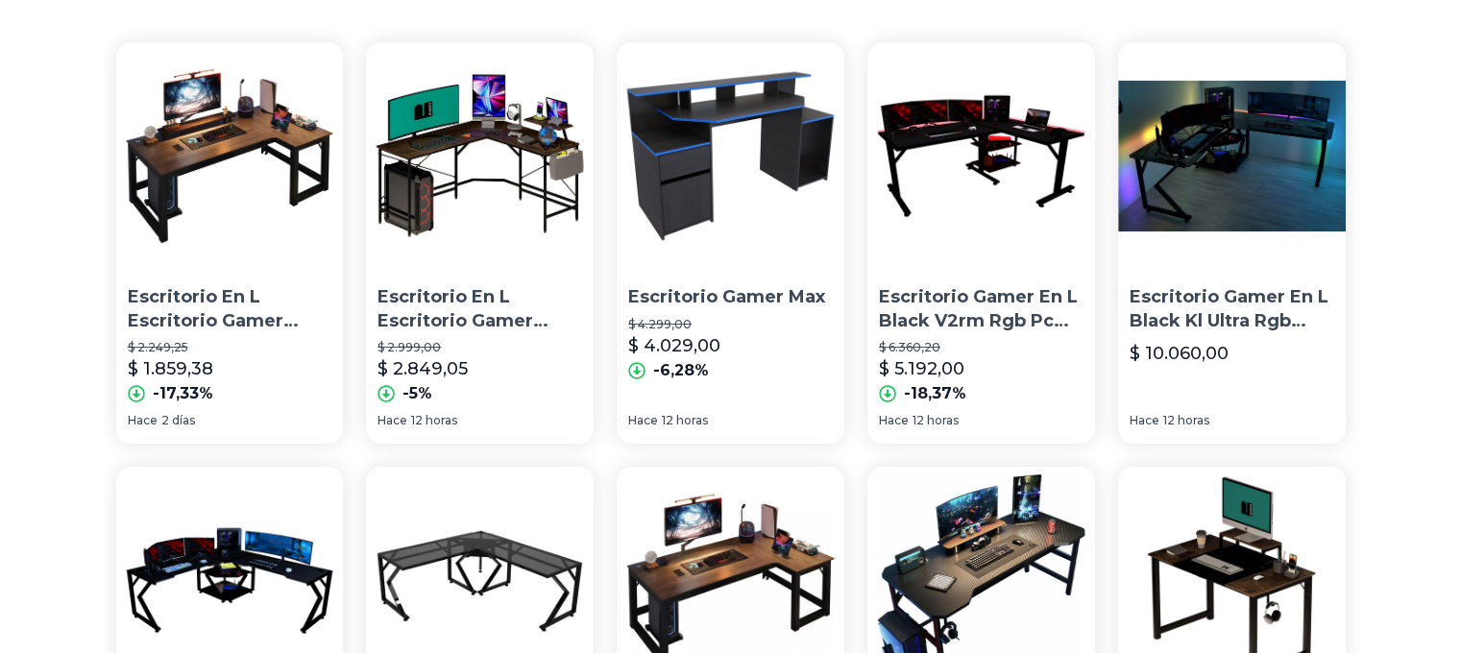
click at [934, 157] on img at bounding box center [982, 156] width 228 height 228
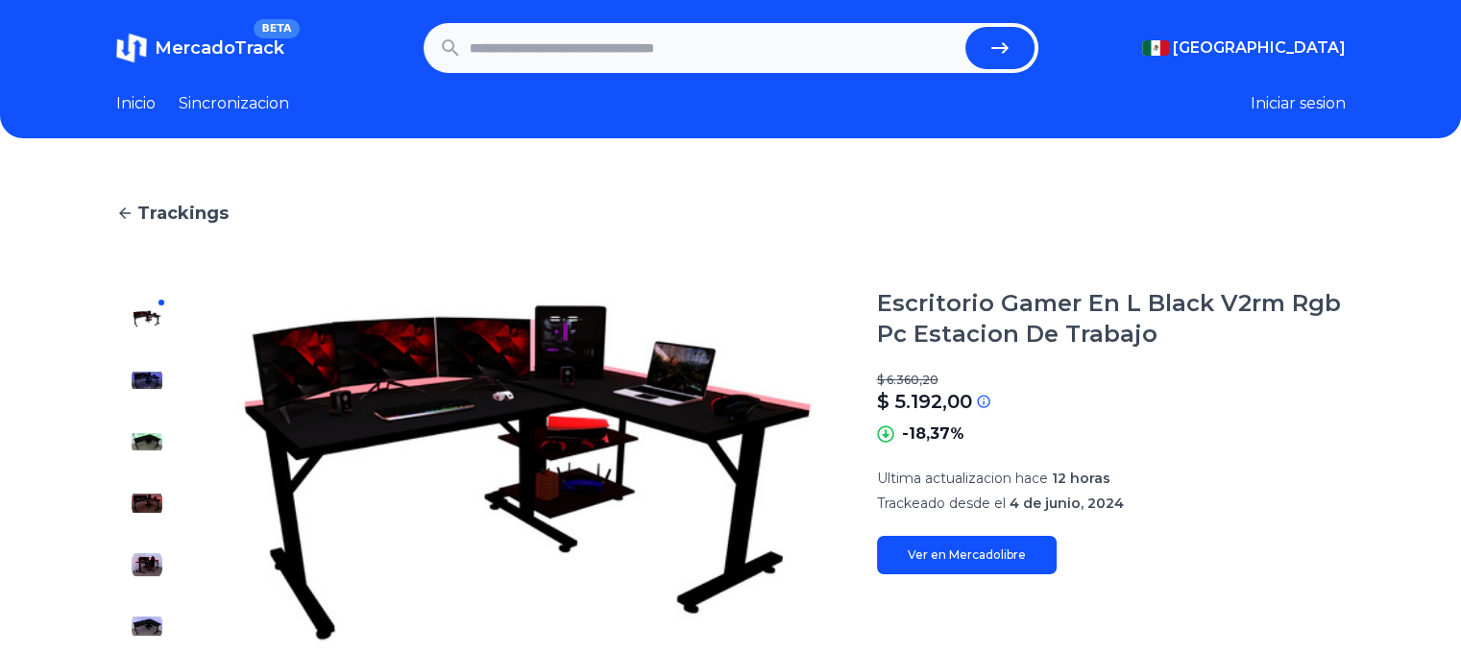
drag, startPoint x: 1174, startPoint y: 365, endPoint x: 1176, endPoint y: 355, distance: 9.8
drag, startPoint x: 1176, startPoint y: 355, endPoint x: 631, endPoint y: 201, distance: 566.3
drag, startPoint x: 631, startPoint y: 201, endPoint x: 596, endPoint y: 174, distance: 44.6
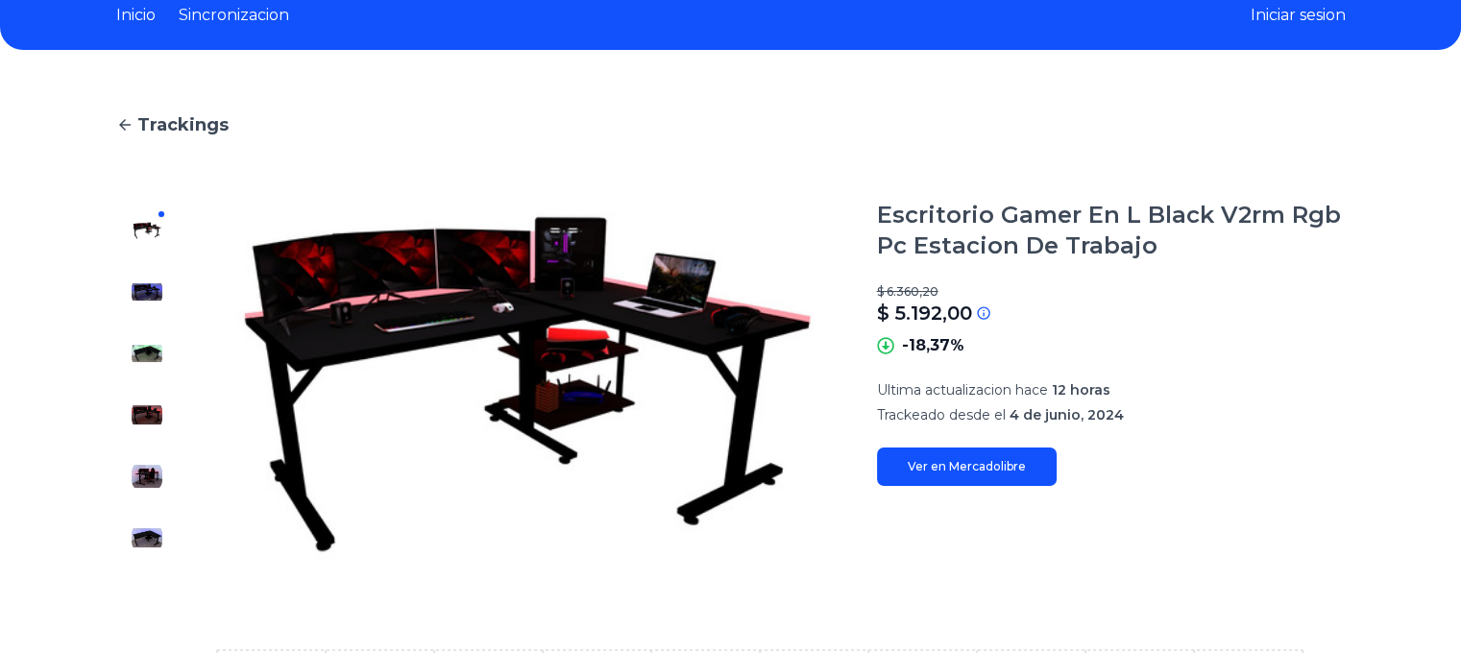
scroll to position [96, 0]
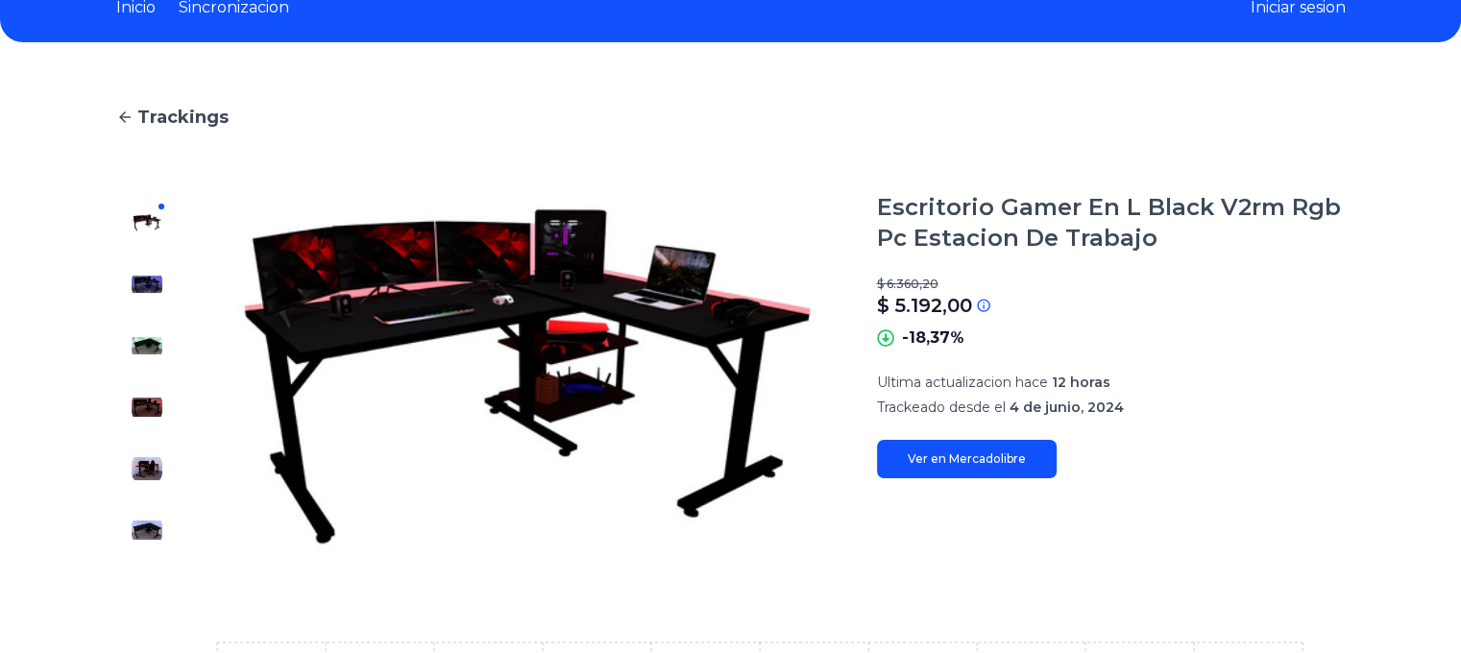
click at [131, 126] on link "Trackings" at bounding box center [731, 117] width 1230 height 27
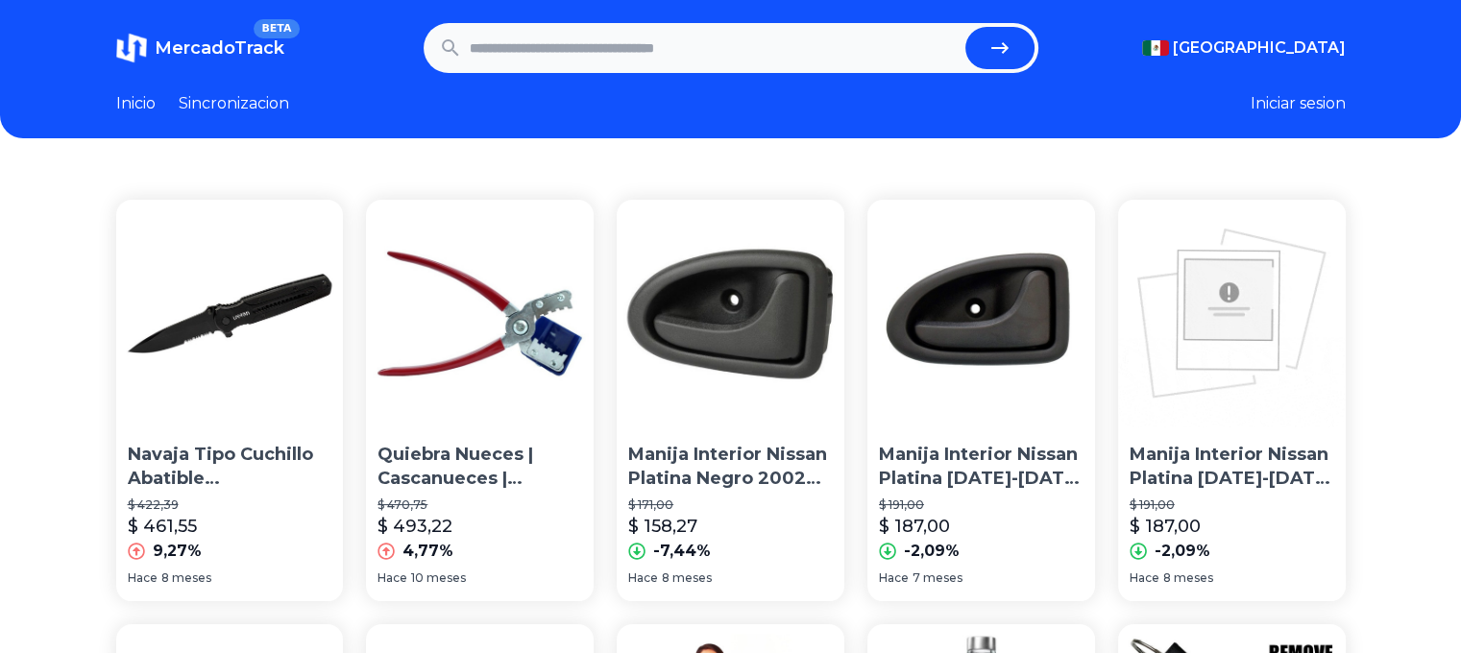
click at [587, 49] on input "text" at bounding box center [714, 48] width 488 height 42
click at [566, 62] on input "text" at bounding box center [714, 48] width 488 height 42
paste input "**********"
type input "**********"
click at [966, 27] on button "submit" at bounding box center [1000, 48] width 69 height 42
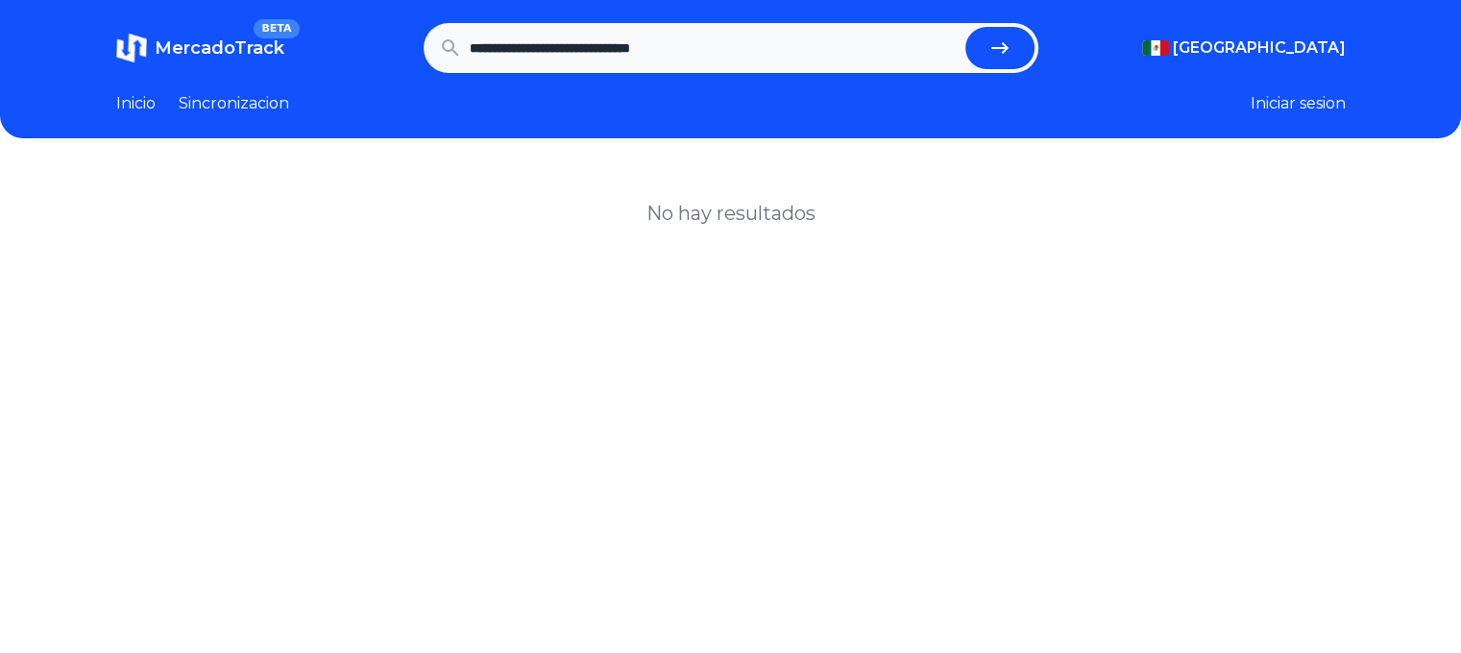
drag, startPoint x: 658, startPoint y: 49, endPoint x: 946, endPoint y: 83, distance: 290.2
click at [946, 83] on header "**********" at bounding box center [730, 69] width 1461 height 138
type input "**********"
click at [966, 27] on button "submit" at bounding box center [1000, 48] width 69 height 42
drag, startPoint x: 630, startPoint y: 42, endPoint x: 599, endPoint y: 51, distance: 32.9
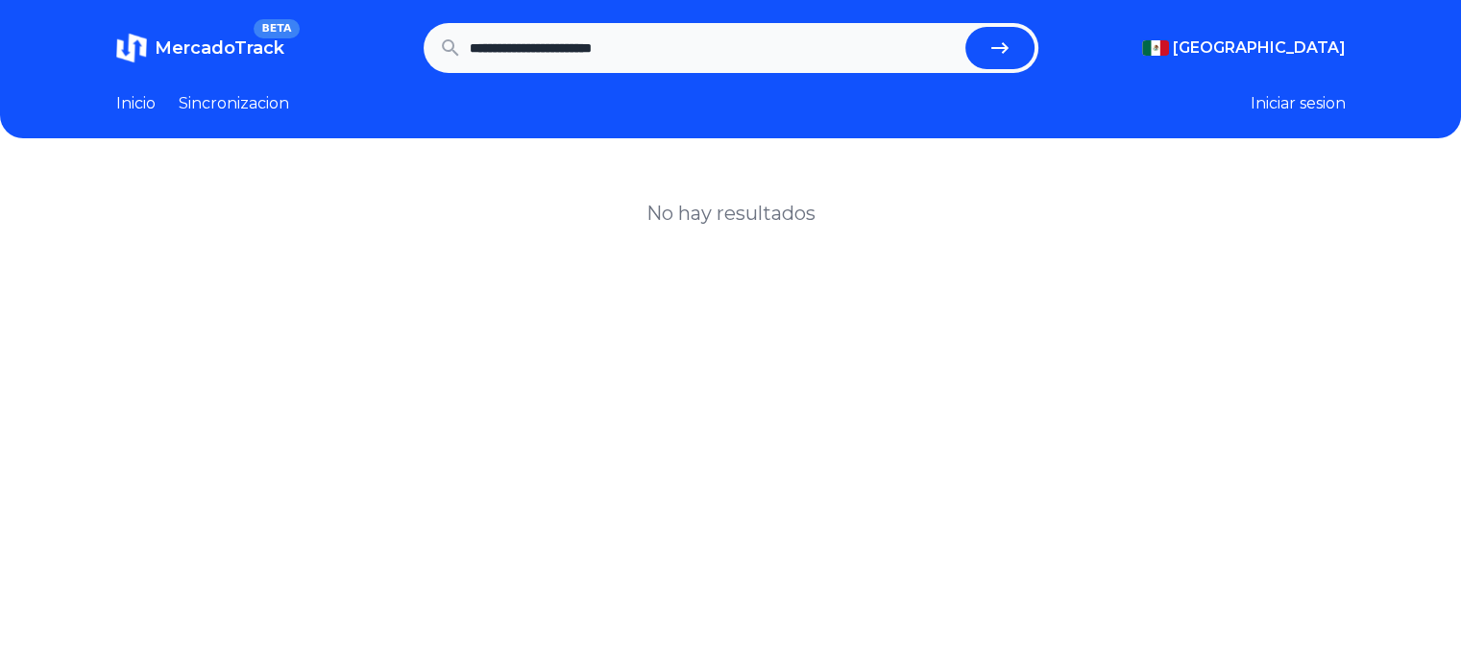
click at [599, 51] on input "**********" at bounding box center [714, 48] width 488 height 42
type input "**********"
click at [966, 27] on button "submit" at bounding box center [1000, 48] width 69 height 42
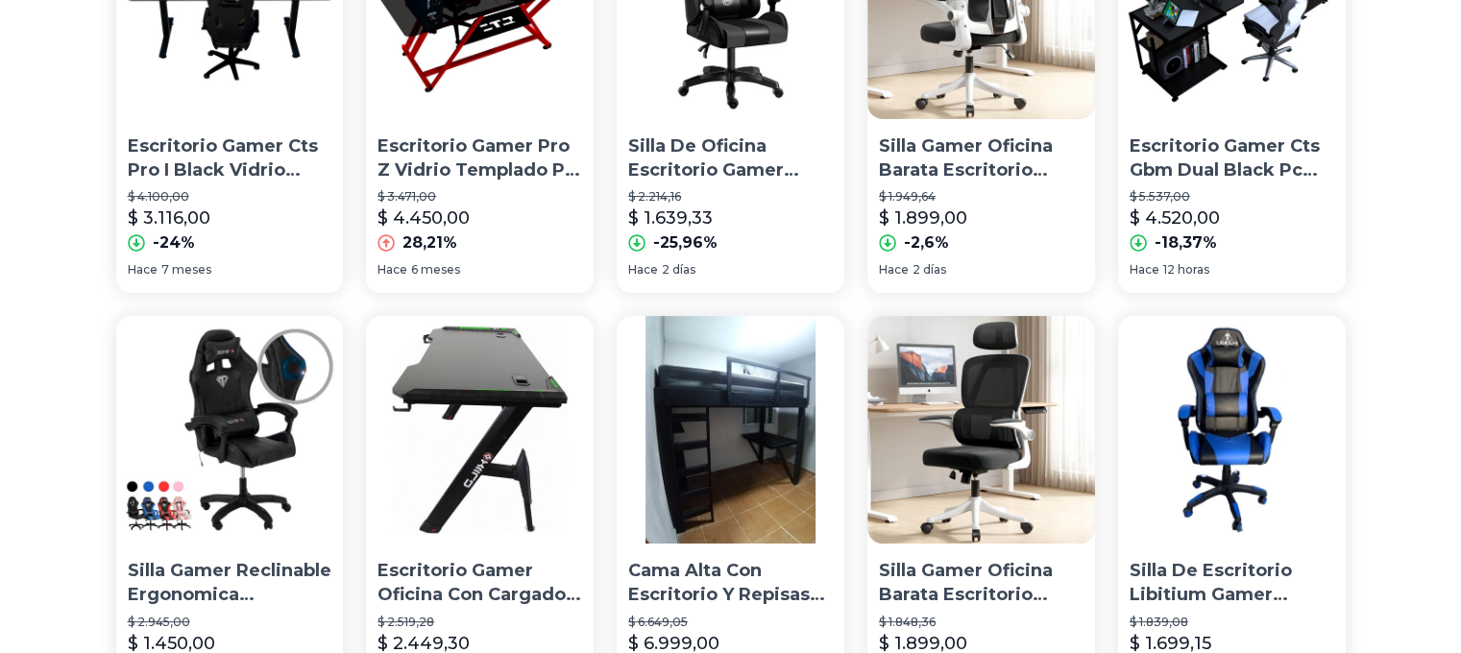
scroll to position [1523, 0]
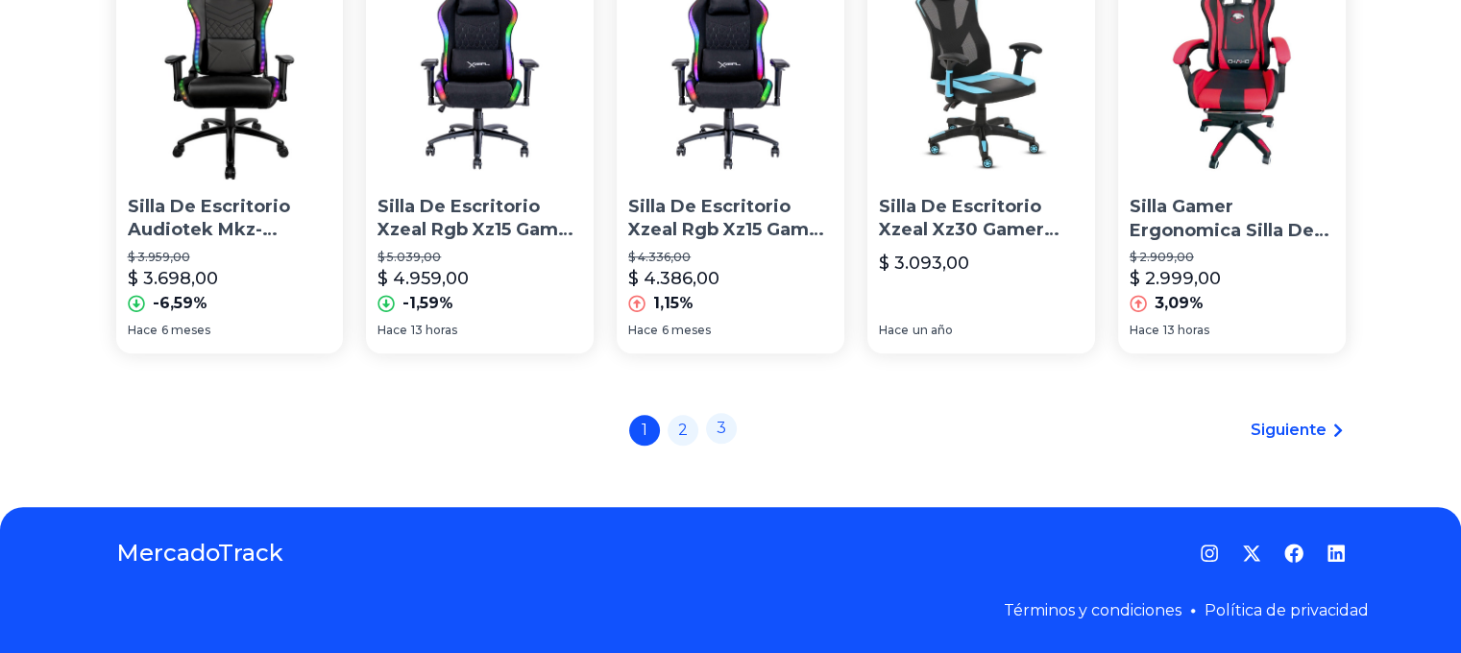
click at [730, 444] on div "1 2 3" at bounding box center [683, 430] width 108 height 31
click at [732, 438] on link "3" at bounding box center [721, 428] width 31 height 31
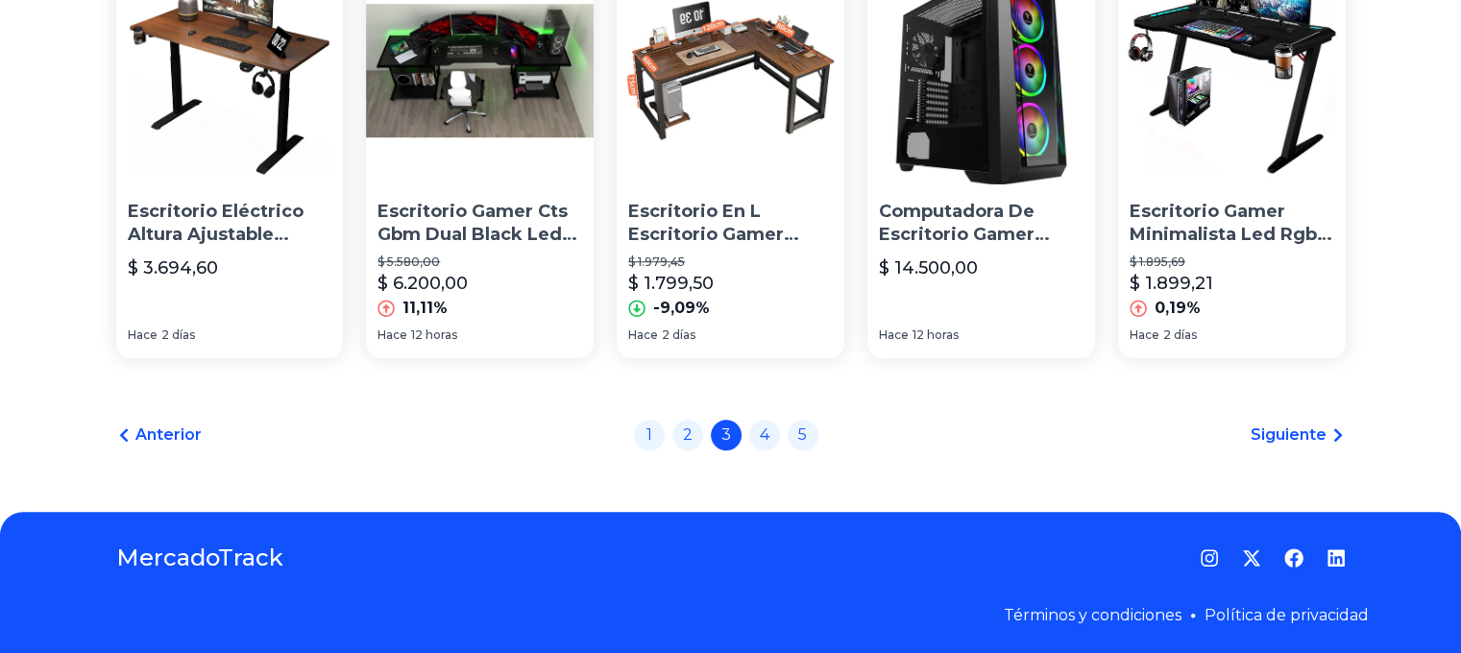
scroll to position [1523, 0]
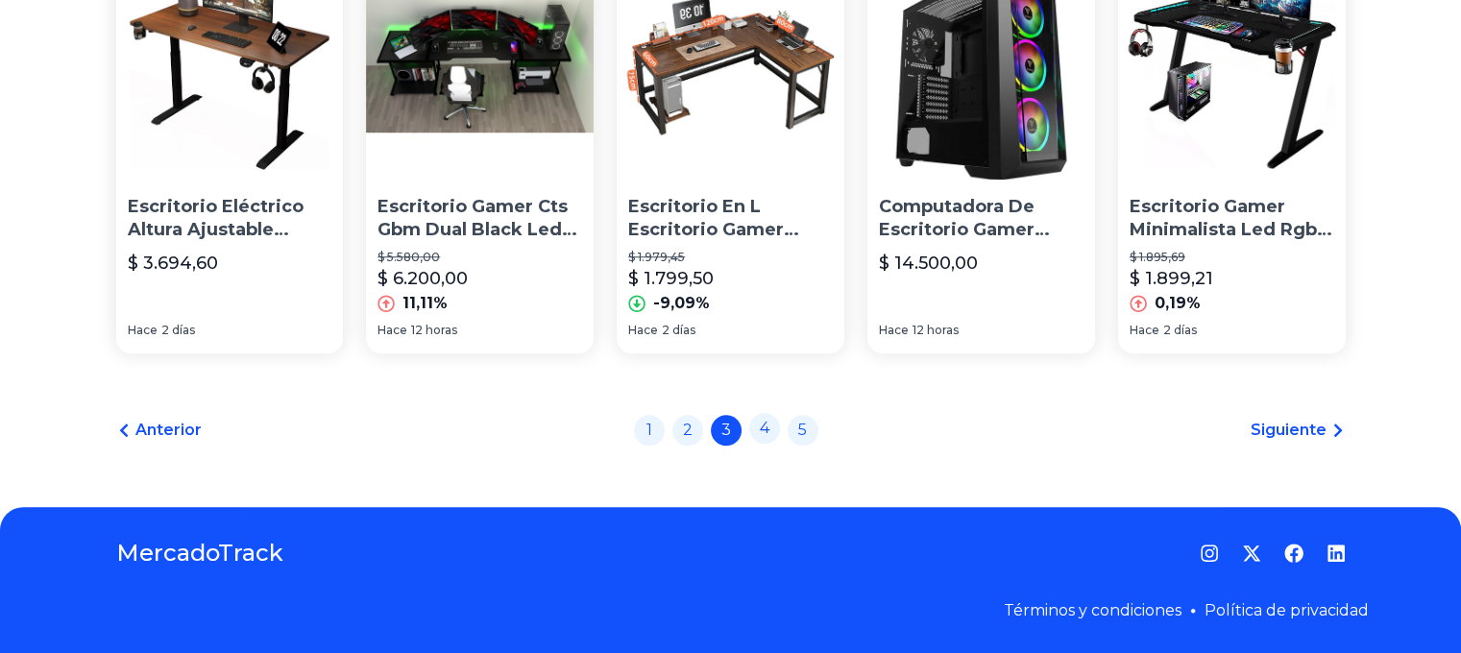
click at [767, 428] on link "4" at bounding box center [764, 428] width 31 height 31
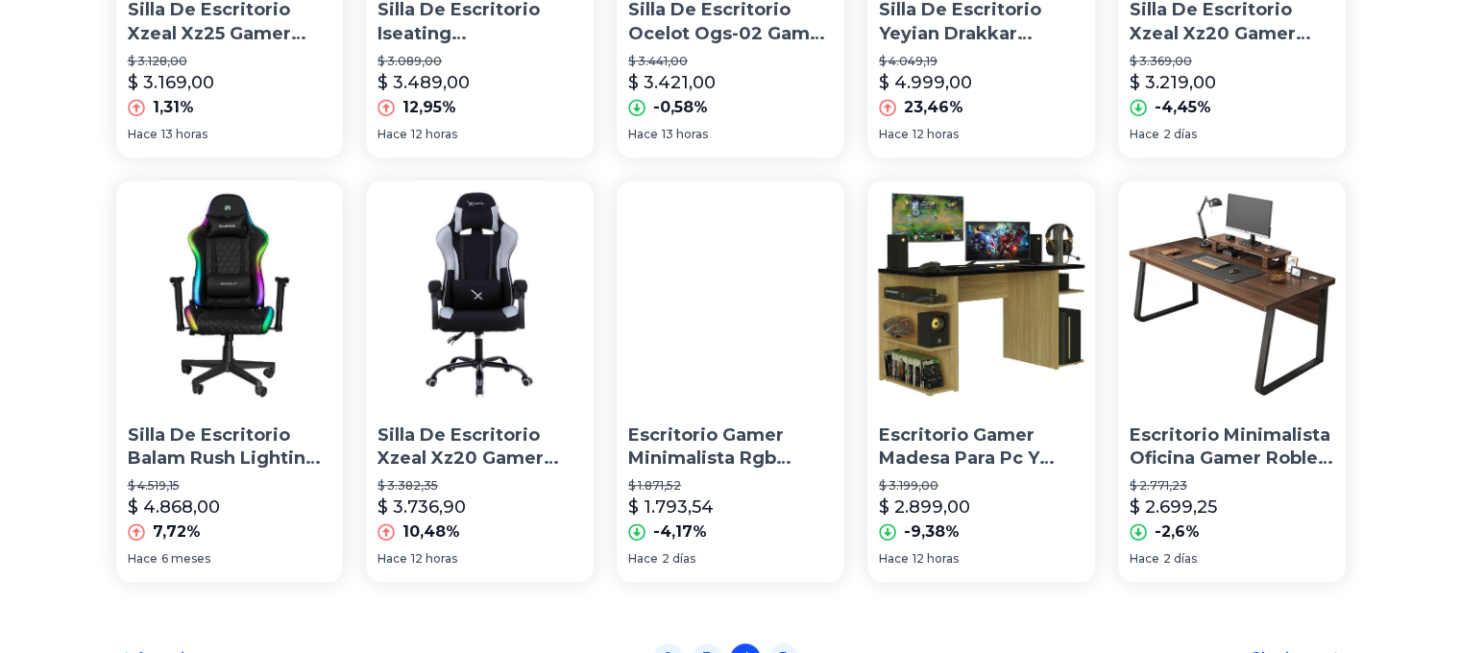
scroll to position [1523, 0]
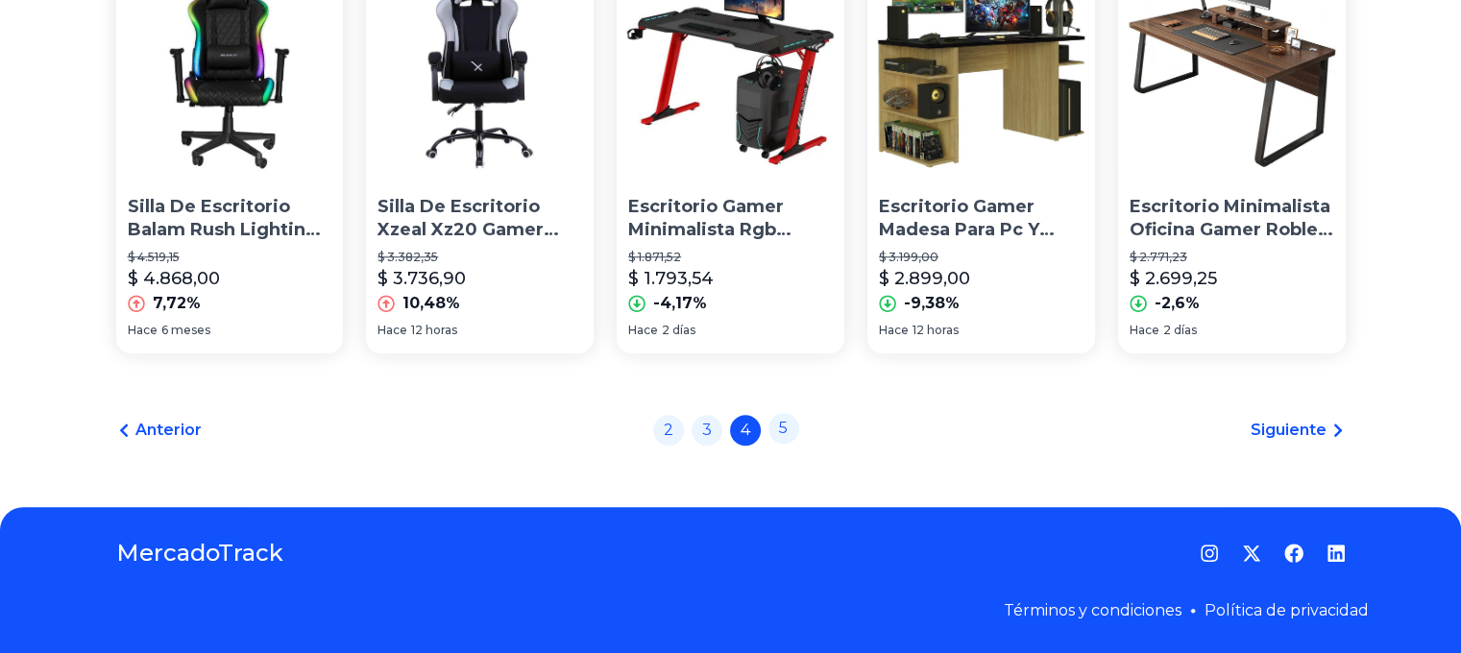
click at [793, 427] on link "5" at bounding box center [784, 428] width 31 height 31
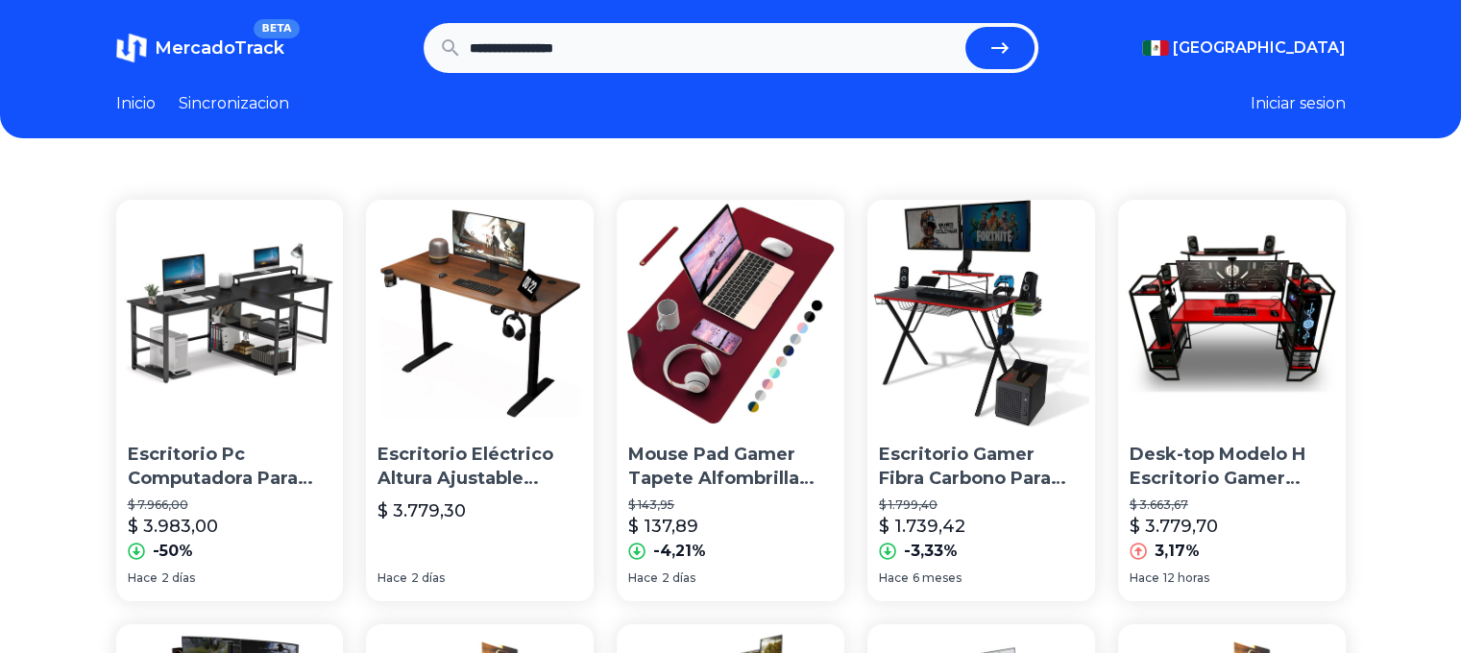
drag, startPoint x: 647, startPoint y: 37, endPoint x: 363, endPoint y: 64, distance: 284.8
click at [363, 64] on section "**********" at bounding box center [731, 48] width 1230 height 50
type input "**********"
click at [966, 27] on button "submit" at bounding box center [1000, 48] width 69 height 42
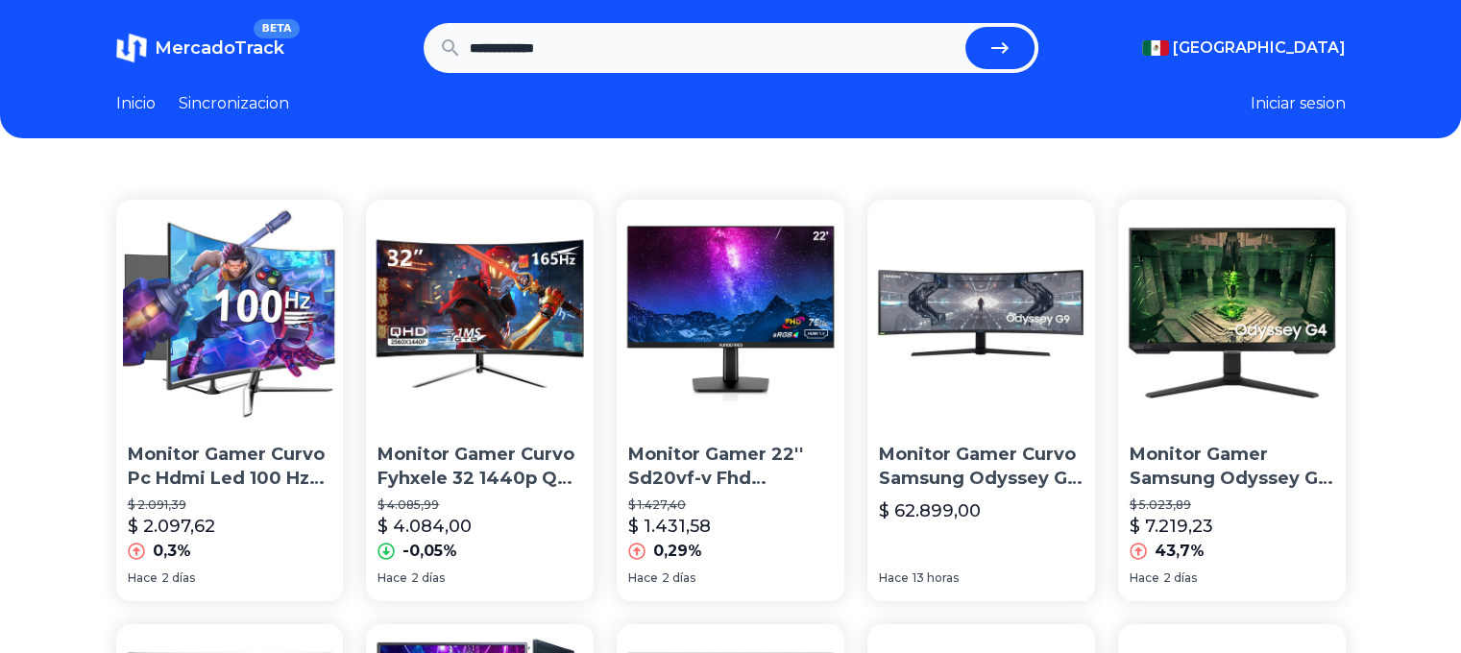
drag, startPoint x: 1084, startPoint y: 118, endPoint x: 1036, endPoint y: 135, distance: 51.1
drag, startPoint x: 1036, startPoint y: 135, endPoint x: 1025, endPoint y: 130, distance: 12.0
drag, startPoint x: 1025, startPoint y: 130, endPoint x: 920, endPoint y: 140, distance: 105.3
drag, startPoint x: 920, startPoint y: 140, endPoint x: 880, endPoint y: 142, distance: 40.4
drag, startPoint x: 880, startPoint y: 142, endPoint x: 828, endPoint y: 139, distance: 52.0
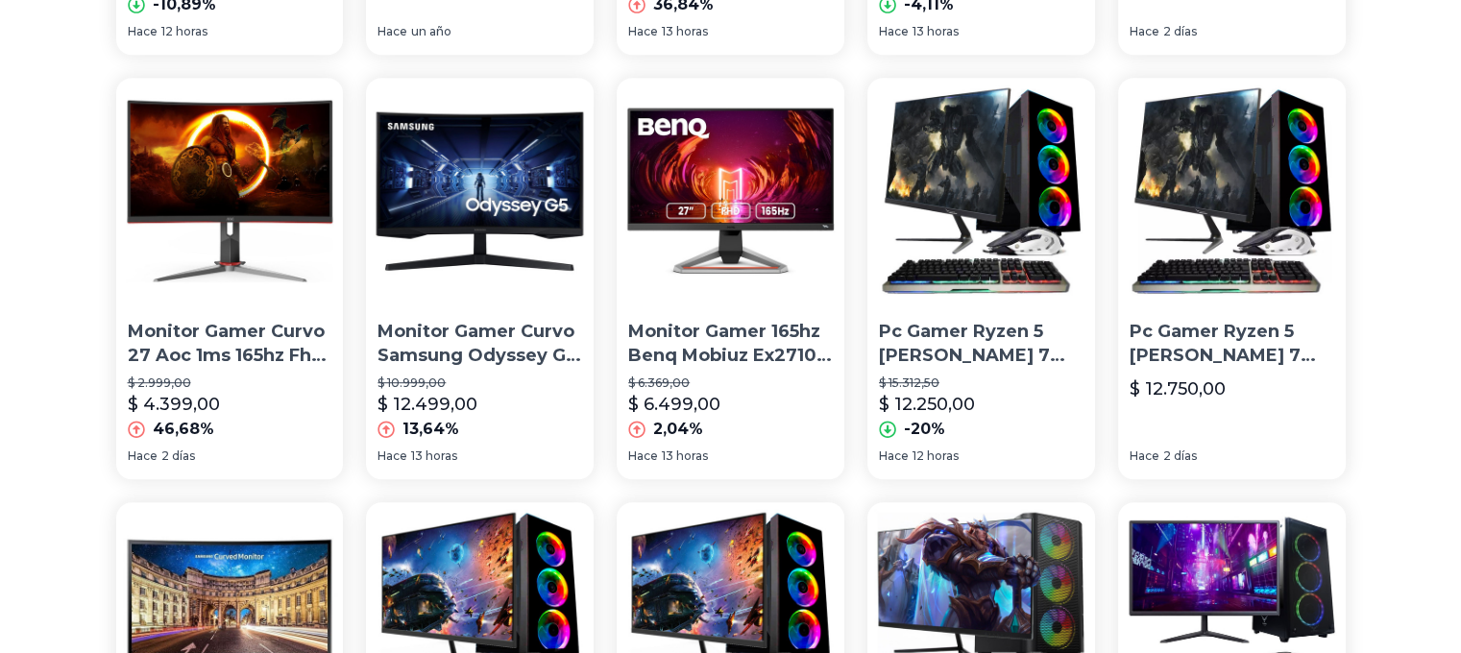
scroll to position [970, 0]
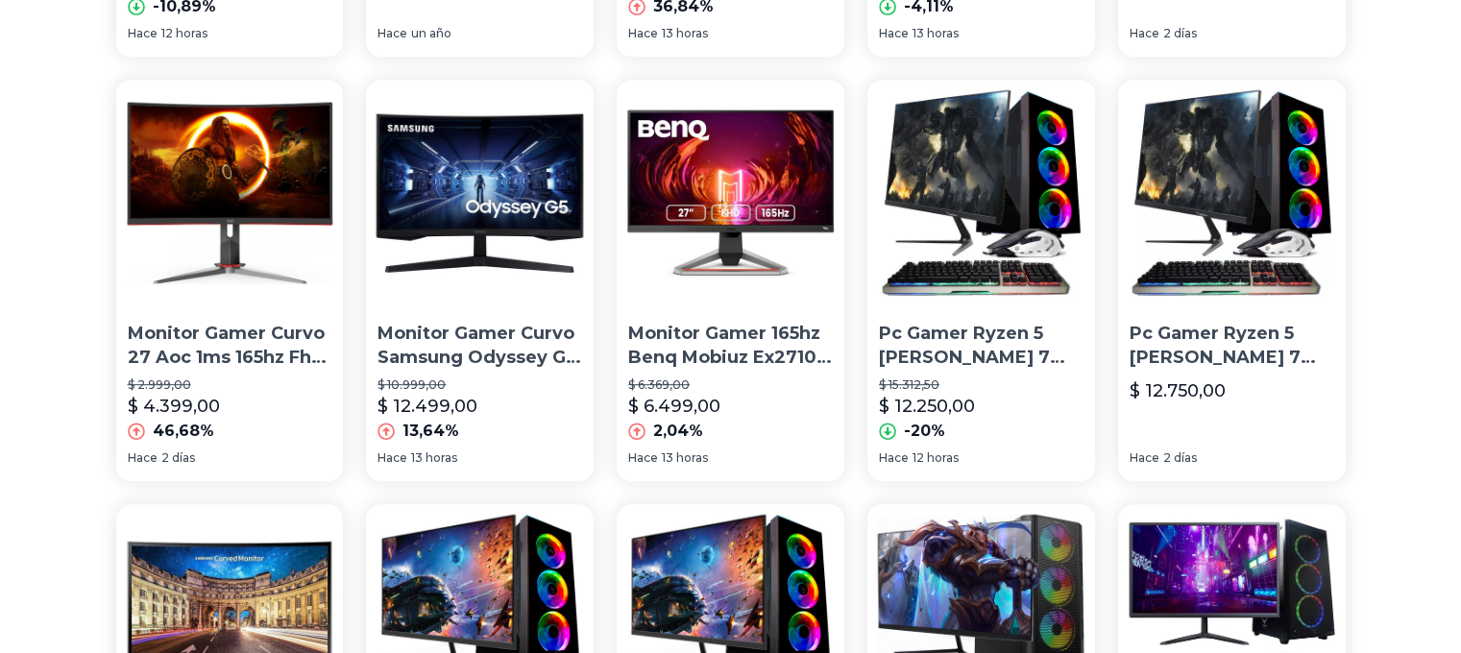
click at [566, 234] on img at bounding box center [480, 194] width 228 height 228
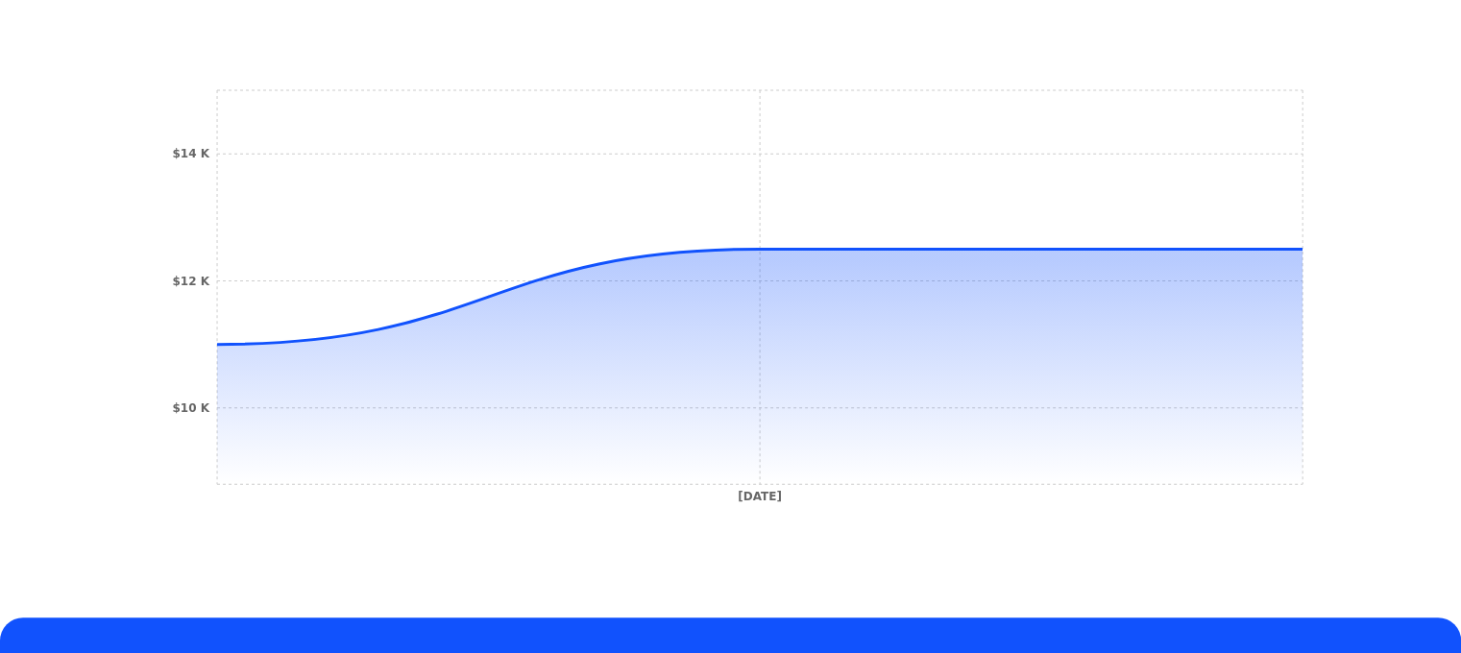
scroll to position [673, 0]
